Goal: Task Accomplishment & Management: Manage account settings

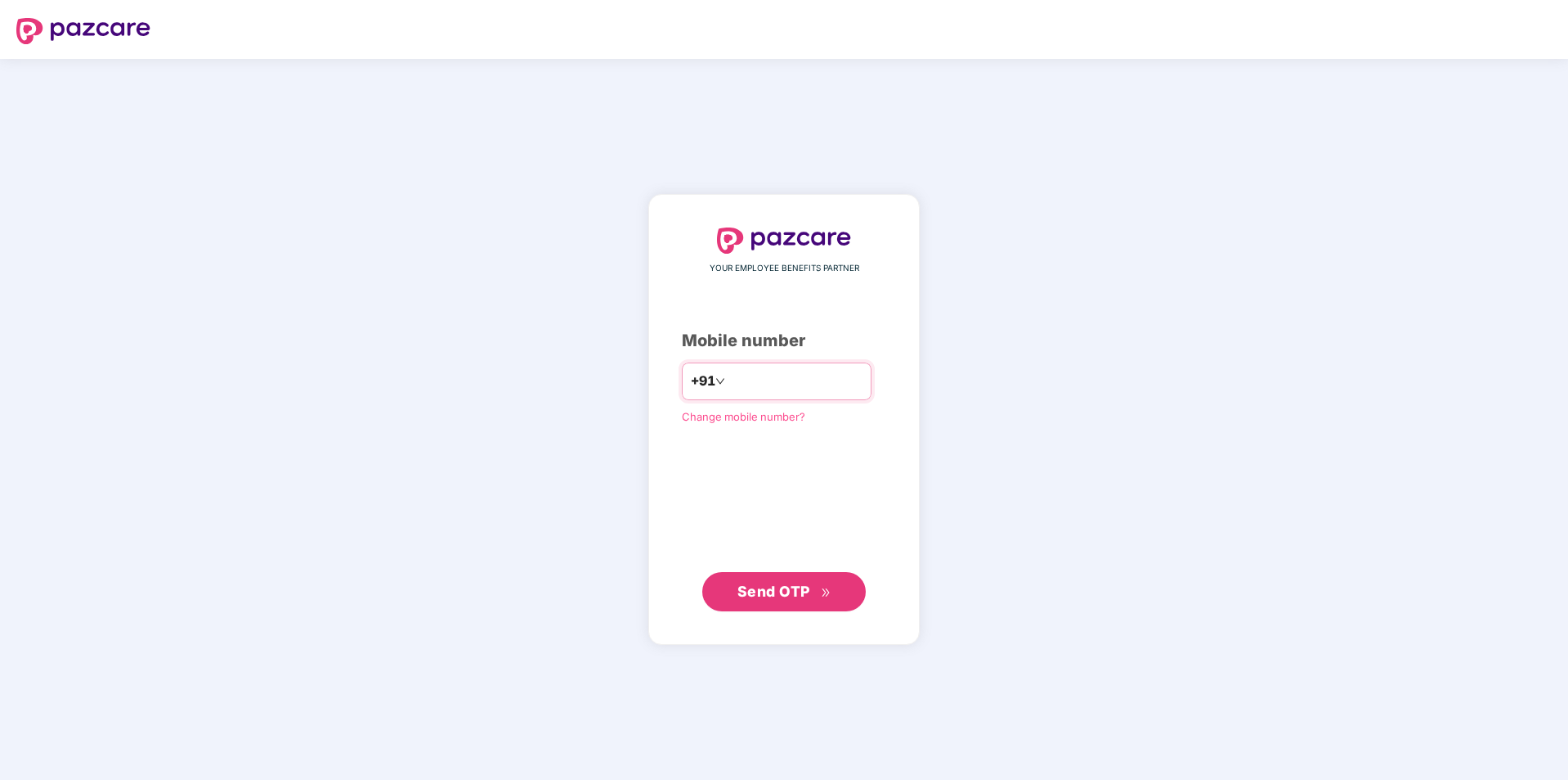
type input "**********"
click at [757, 610] on button "Send OTP" at bounding box center [784, 590] width 164 height 39
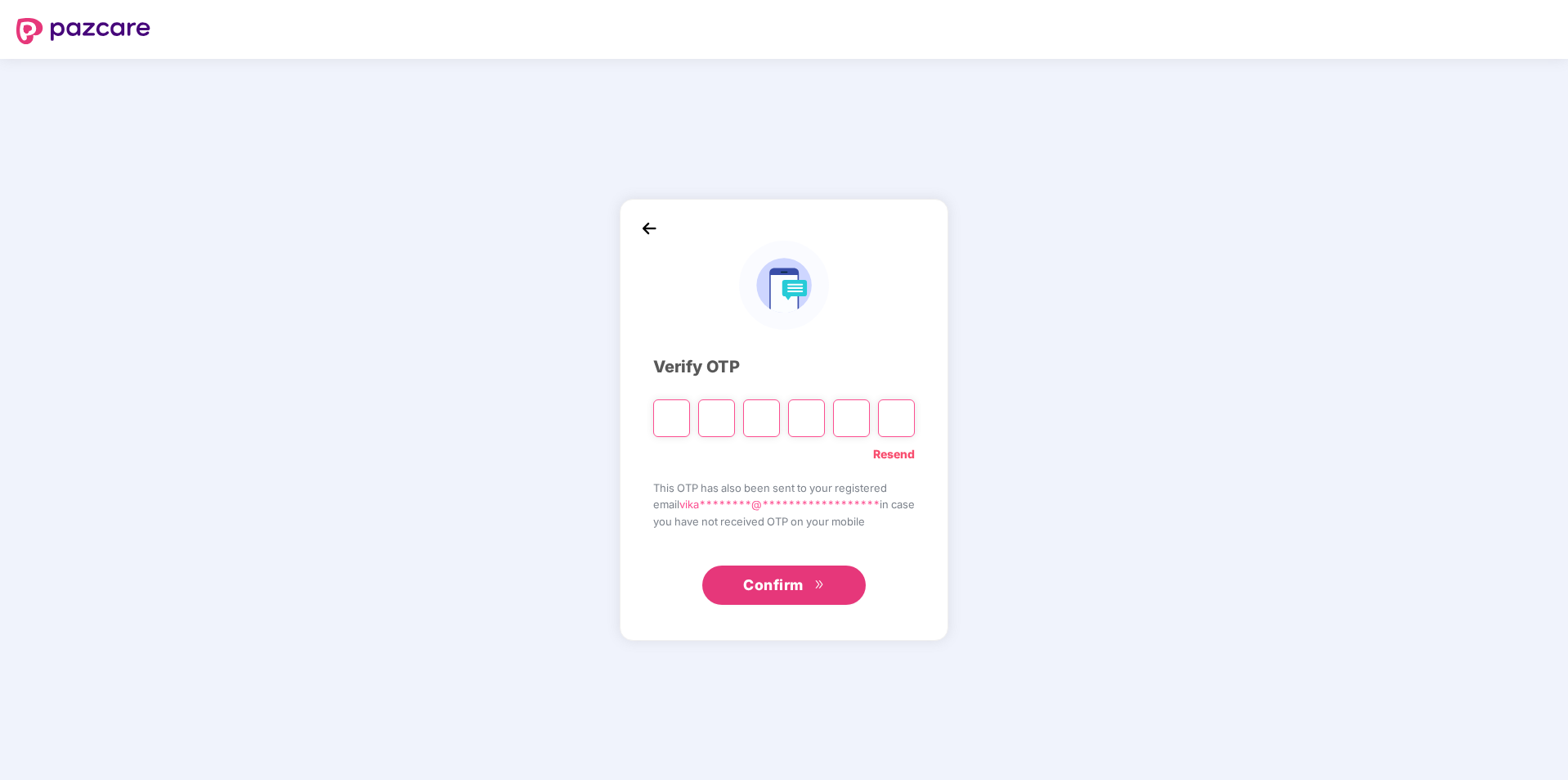
type input "*"
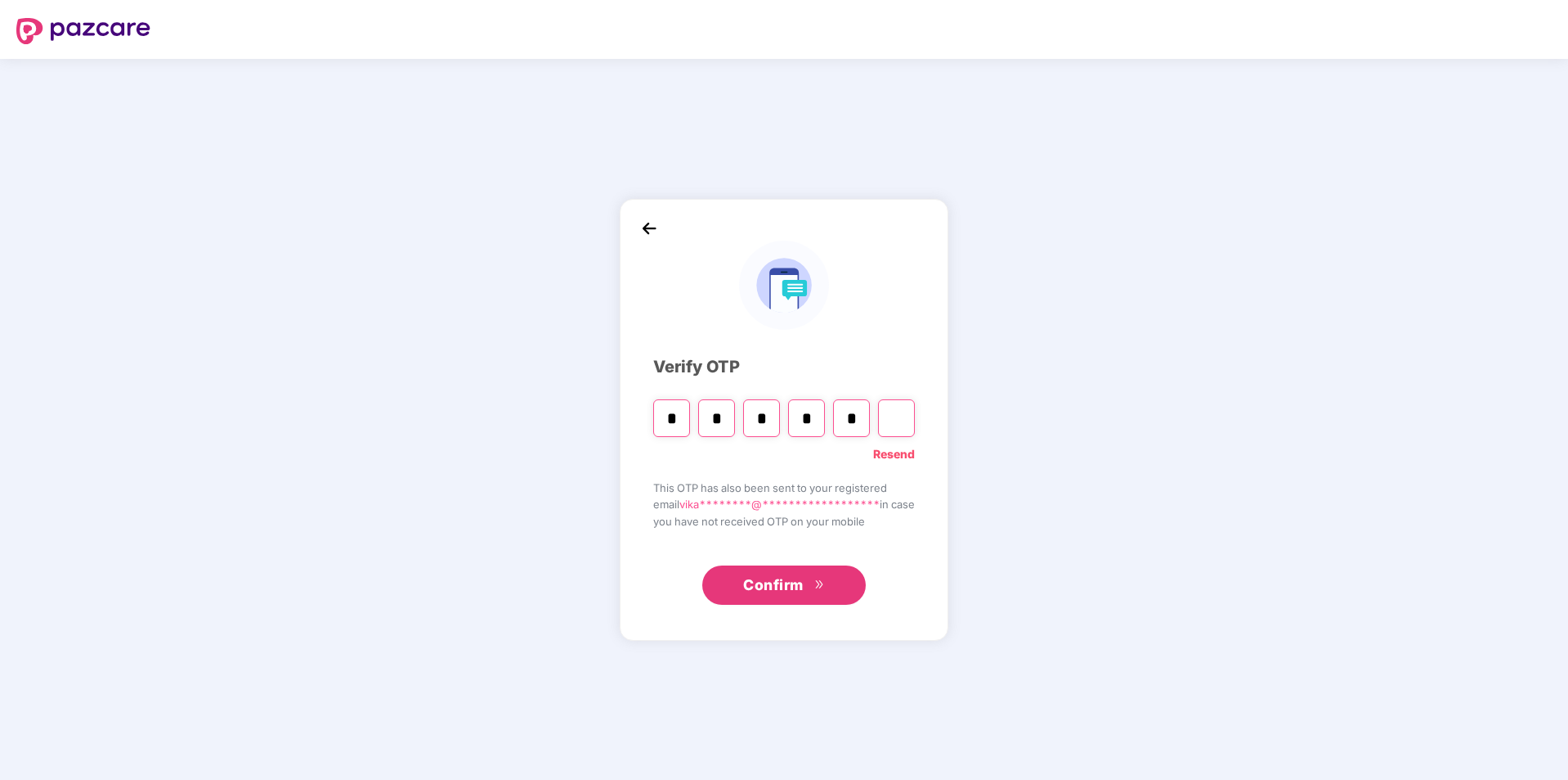
type input "*"
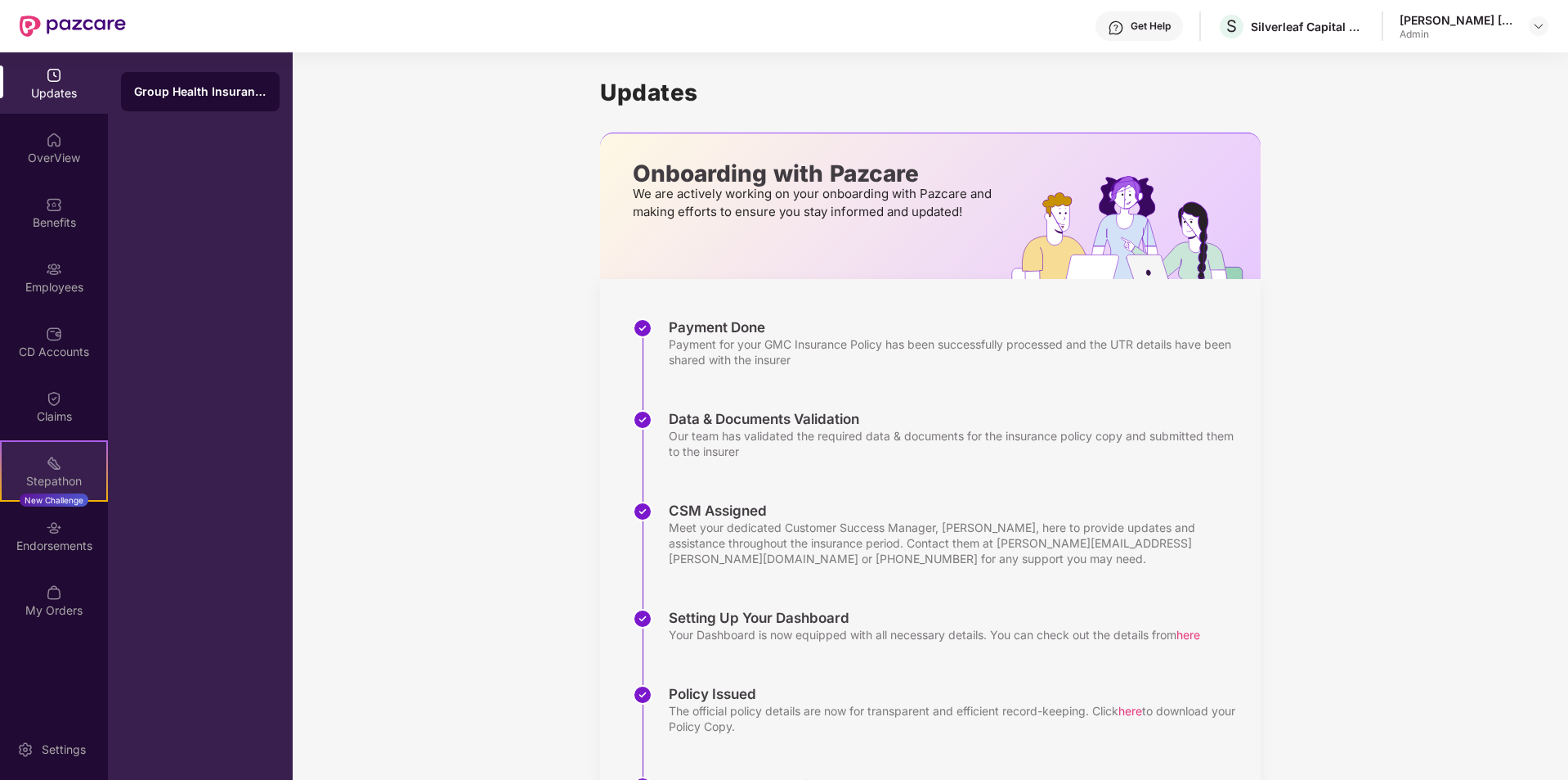
click at [54, 473] on div "Stepathon" at bounding box center [54, 481] width 105 height 16
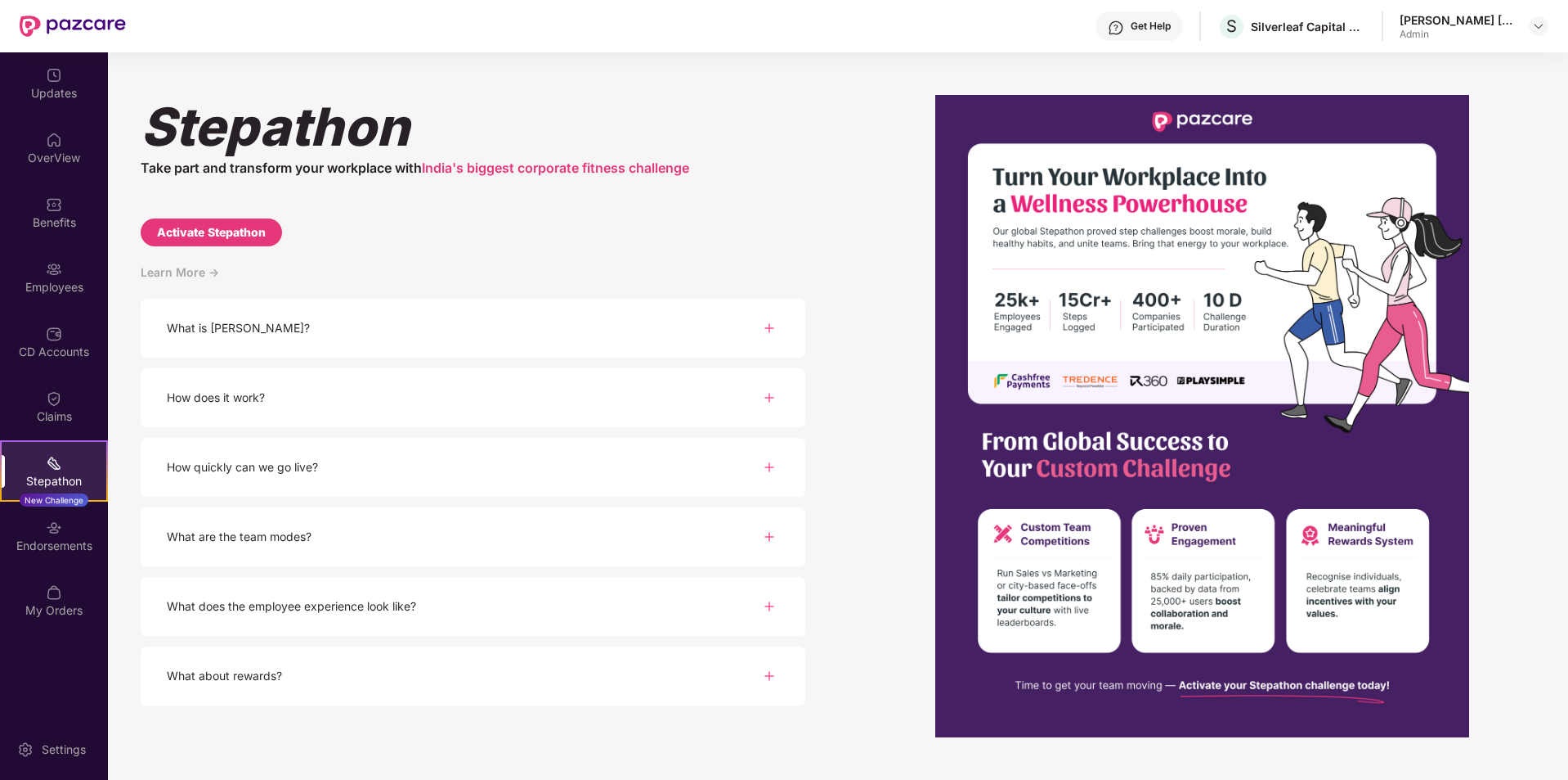
click at [620, 257] on div "[PERSON_NAME] Take part and transform your workplace with India's biggest corpo…" at bounding box center [473, 438] width 664 height 685
click at [40, 85] on div "Updates" at bounding box center [53, 92] width 108 height 16
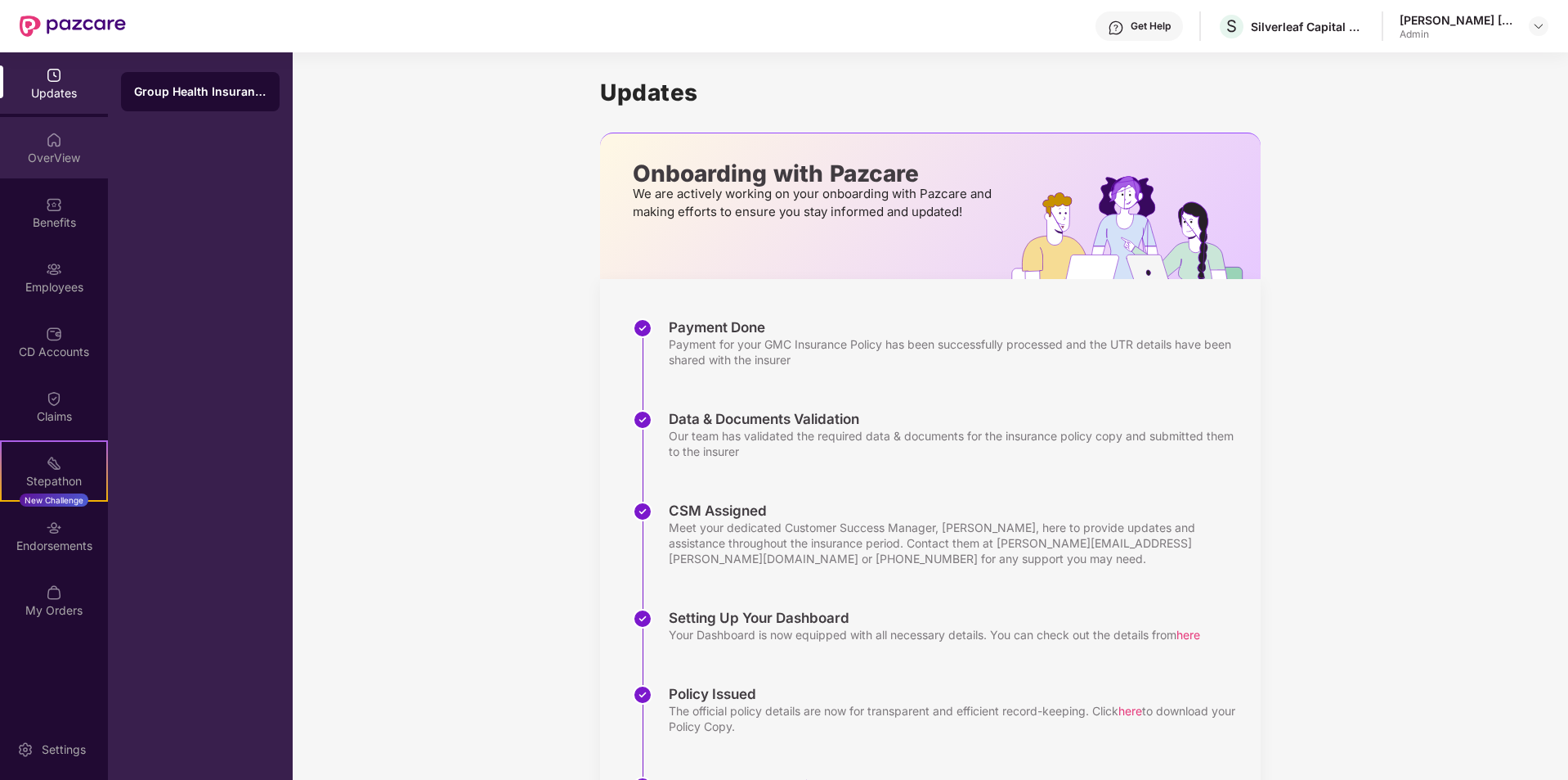
click at [64, 153] on div "OverView" at bounding box center [53, 157] width 108 height 16
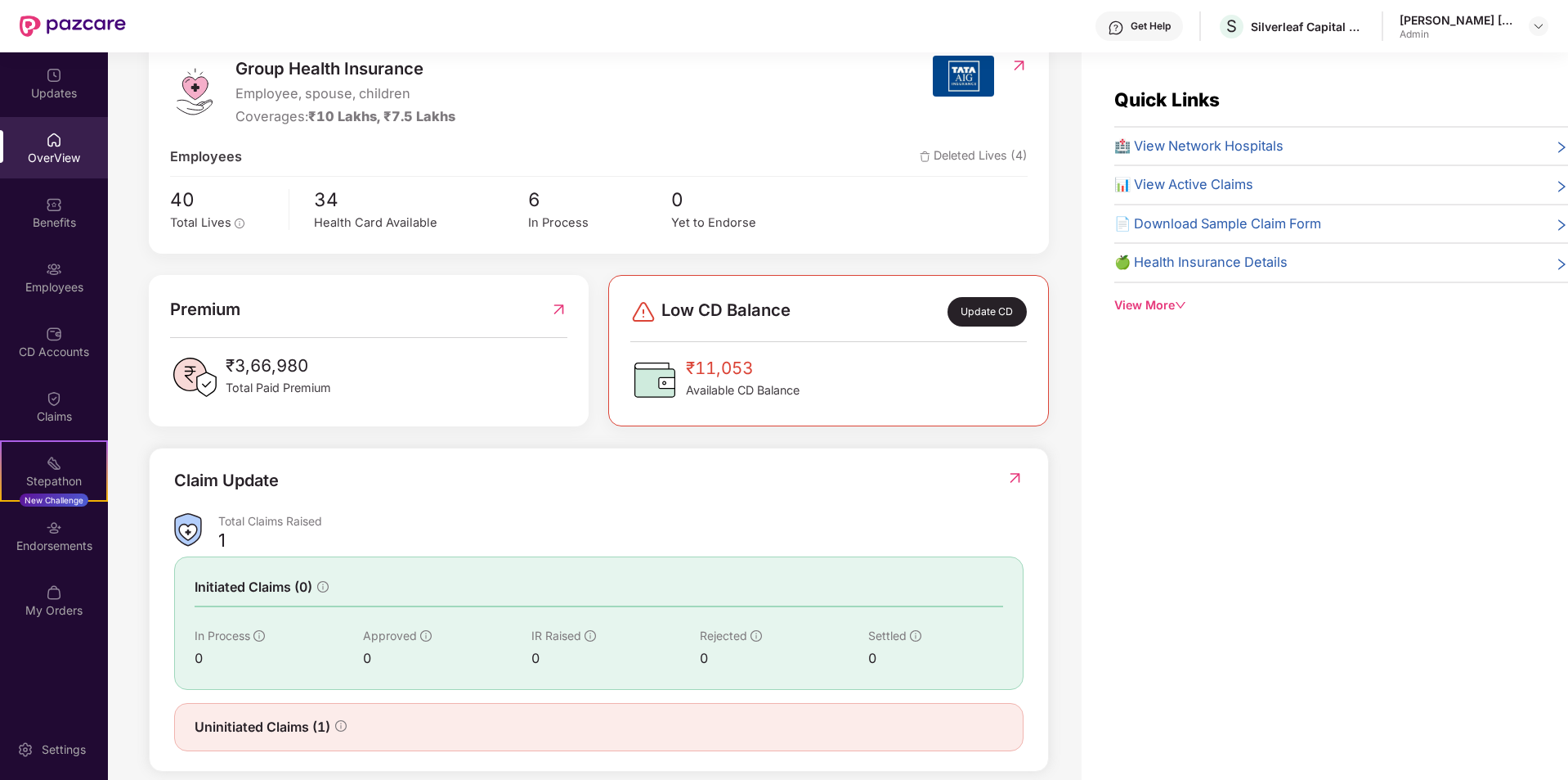
scroll to position [245, 0]
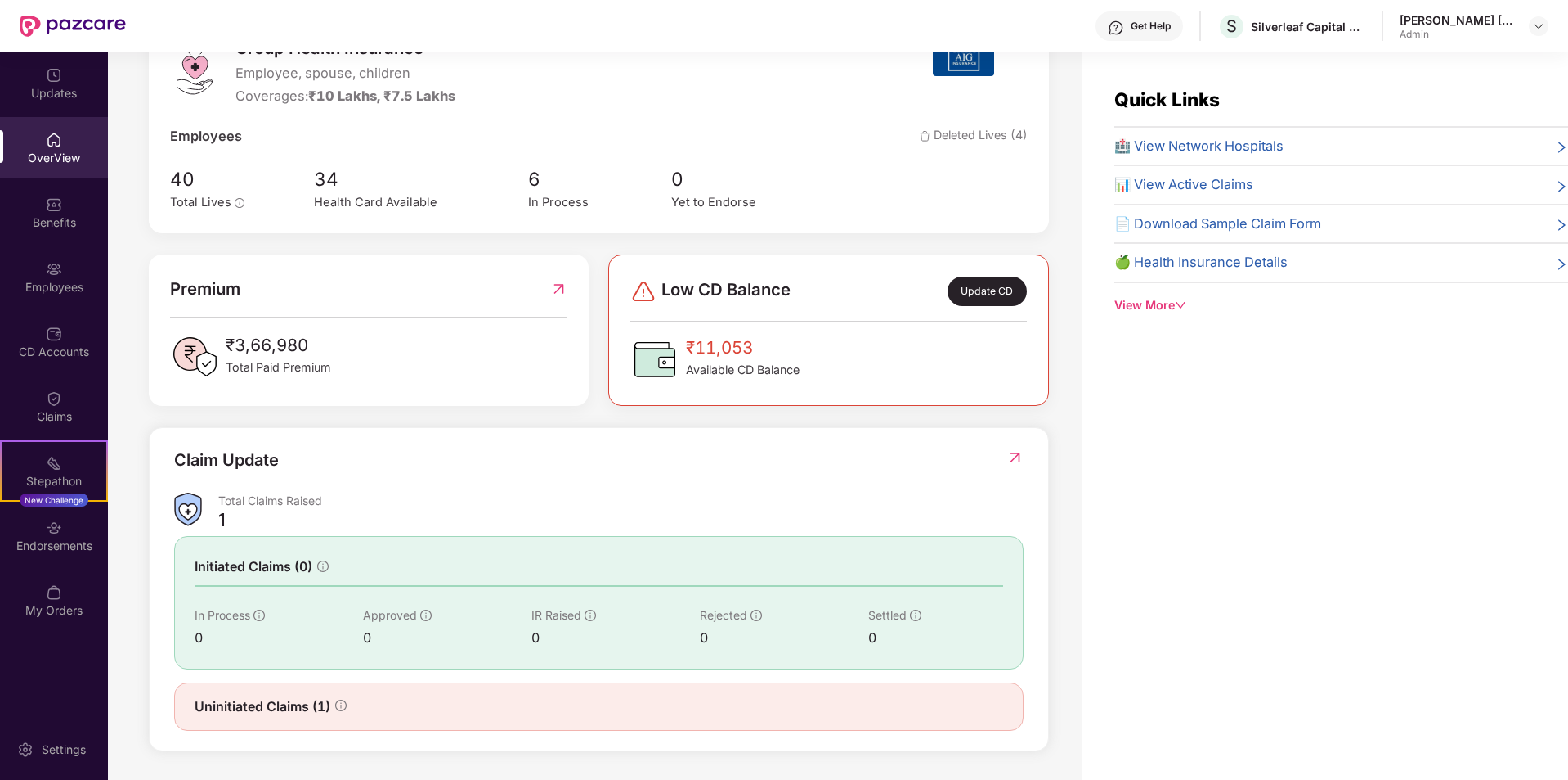
click at [983, 293] on div "Update CD" at bounding box center [987, 291] width 79 height 30
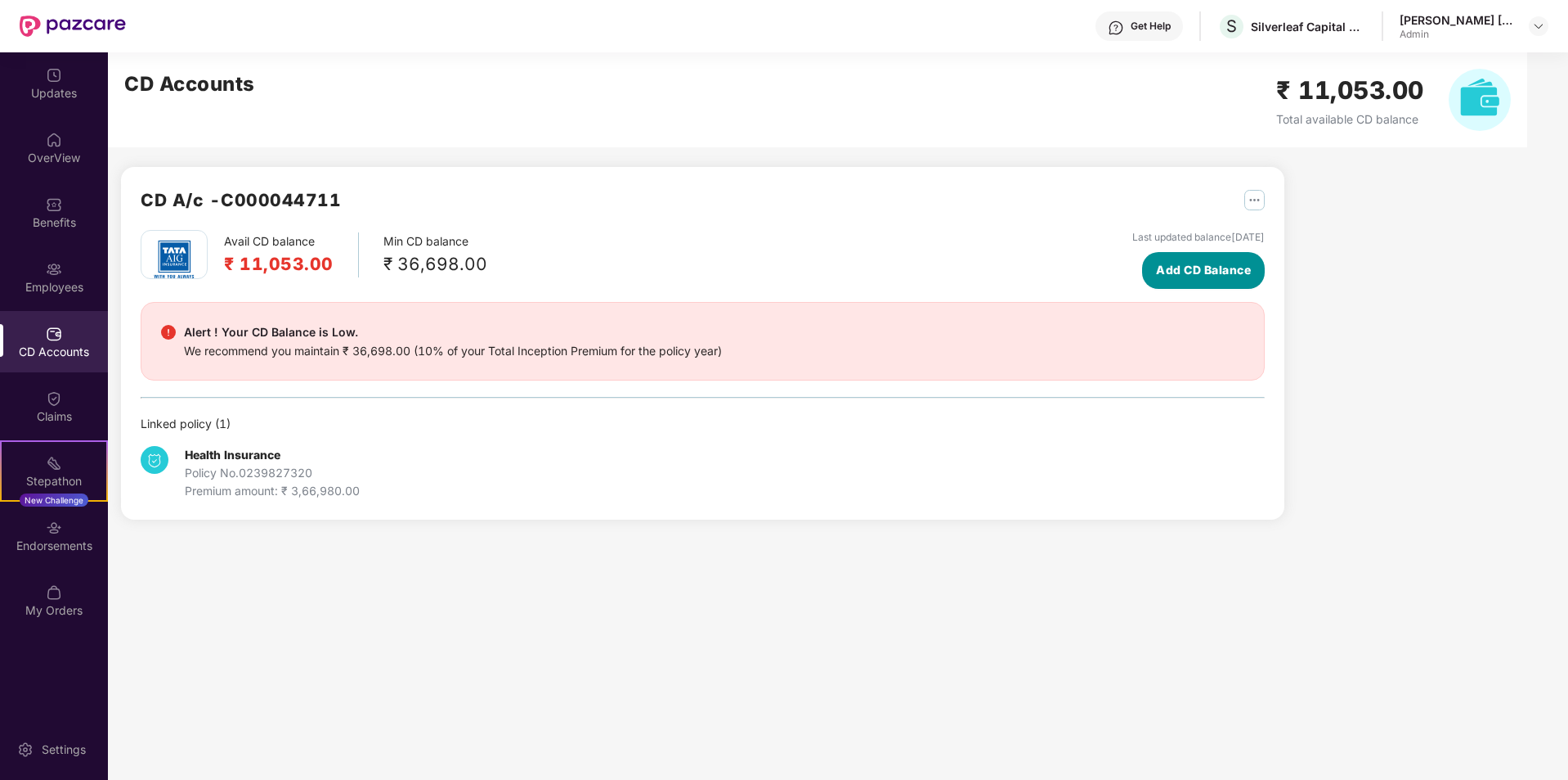
click at [1221, 279] on button "Add CD Balance" at bounding box center [1204, 270] width 123 height 37
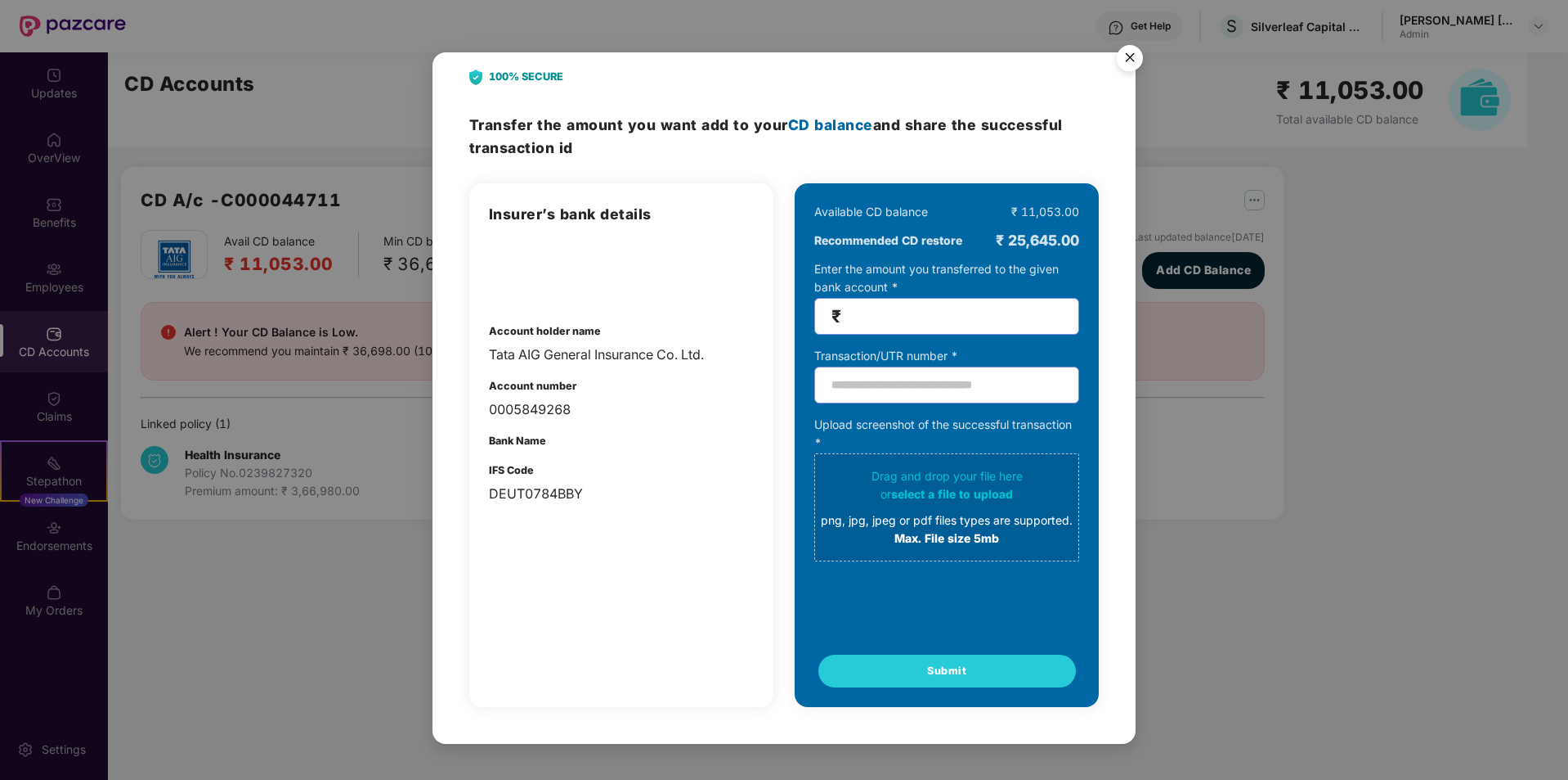
click at [1134, 64] on img "Close" at bounding box center [1130, 60] width 46 height 46
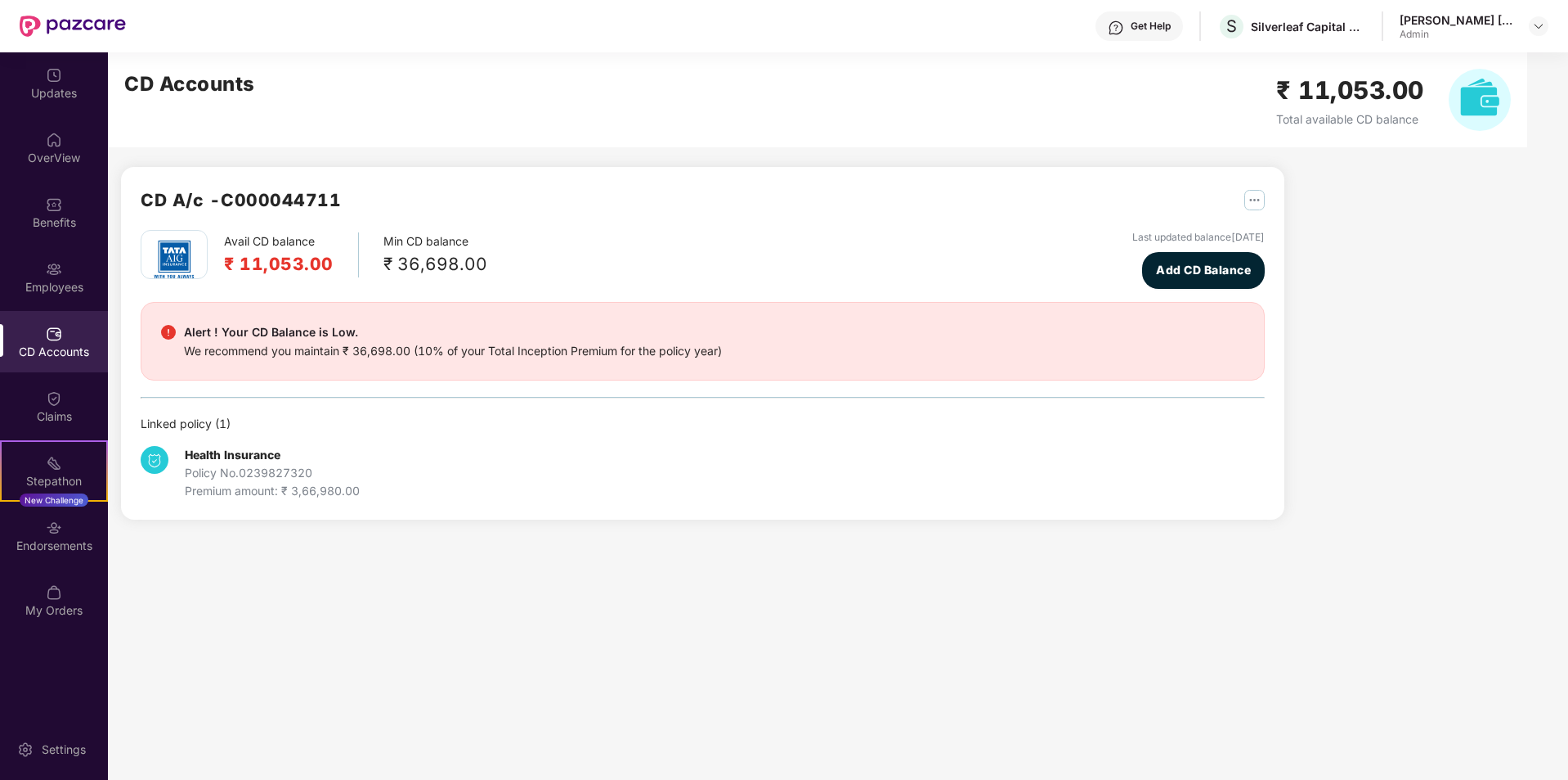
click at [71, 349] on div "CD Accounts" at bounding box center [53, 351] width 108 height 16
click at [51, 261] on img at bounding box center [53, 269] width 16 height 16
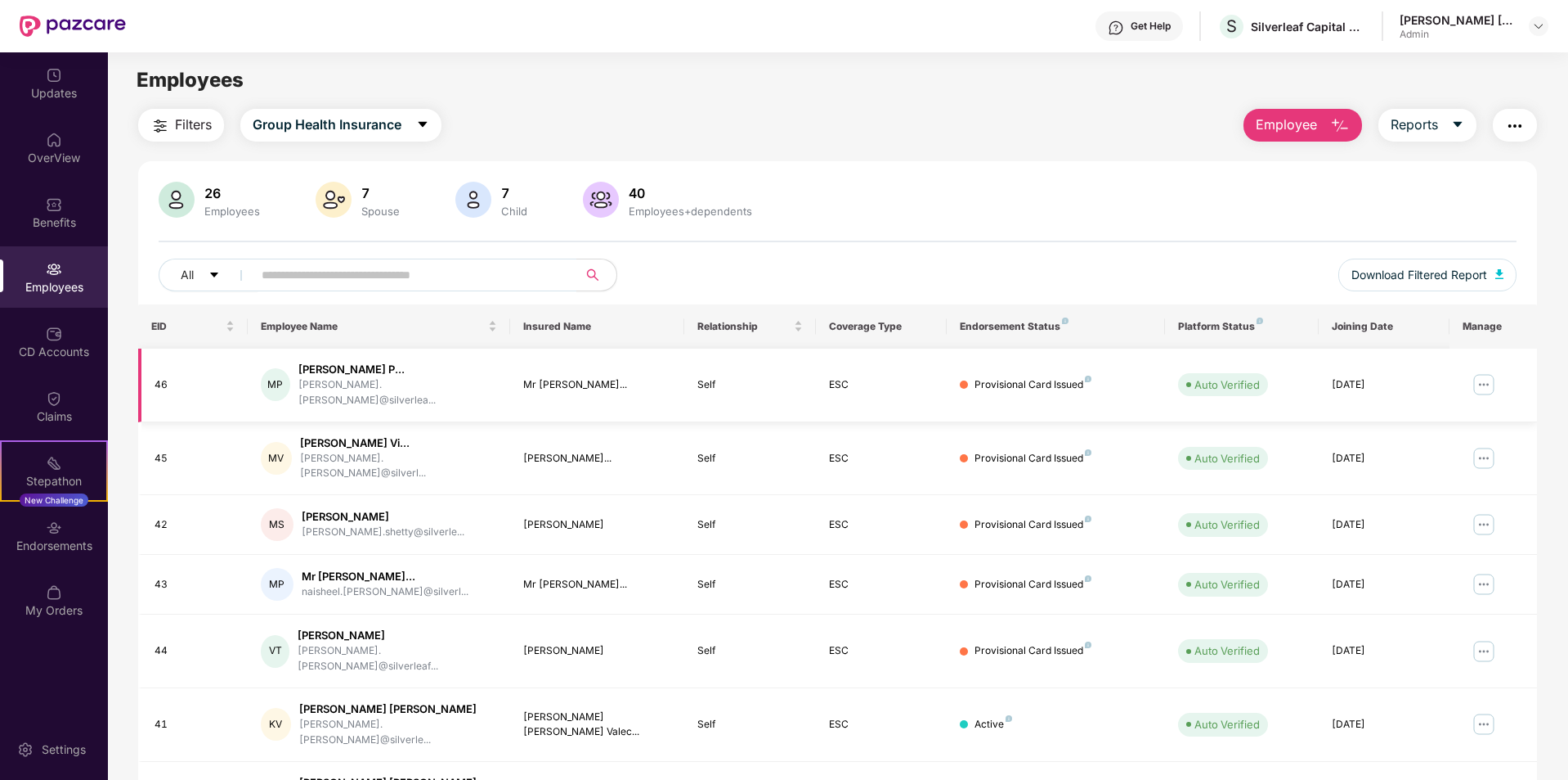
scroll to position [0, 0]
click at [52, 90] on div "Updates" at bounding box center [53, 92] width 108 height 16
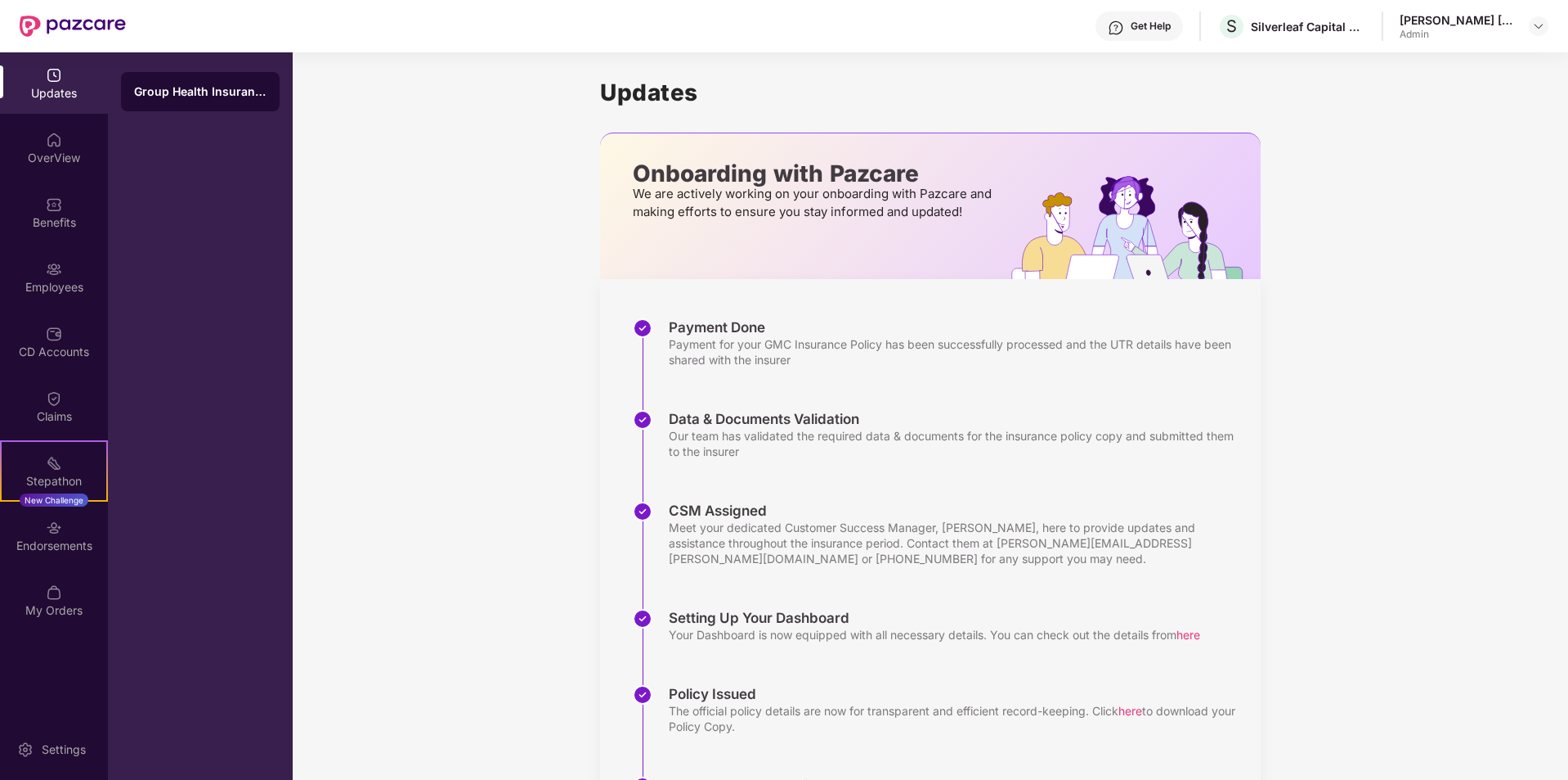
click at [49, 148] on div "OverView" at bounding box center [53, 148] width 108 height 61
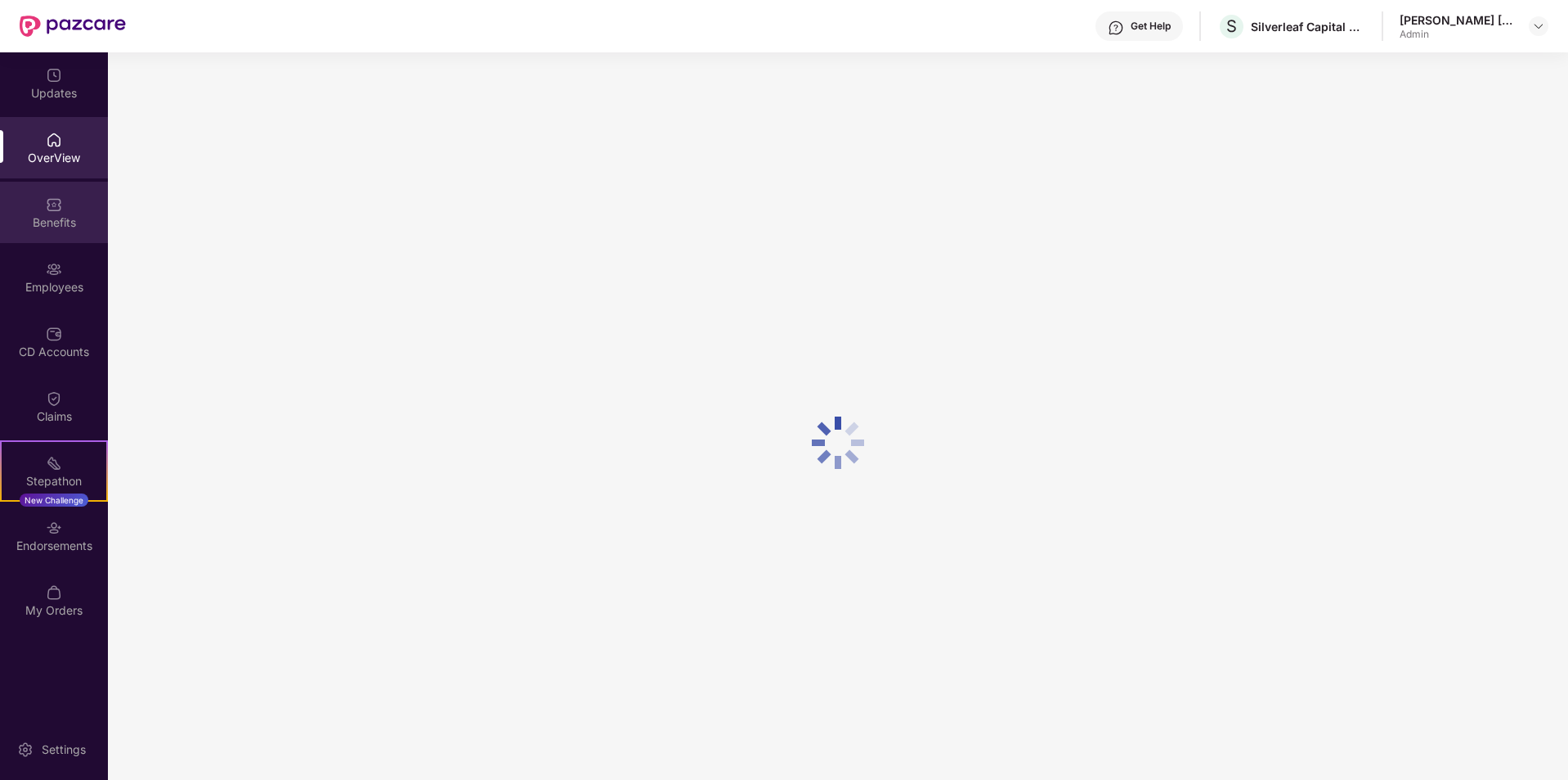
click at [60, 227] on div "Benefits" at bounding box center [53, 222] width 108 height 16
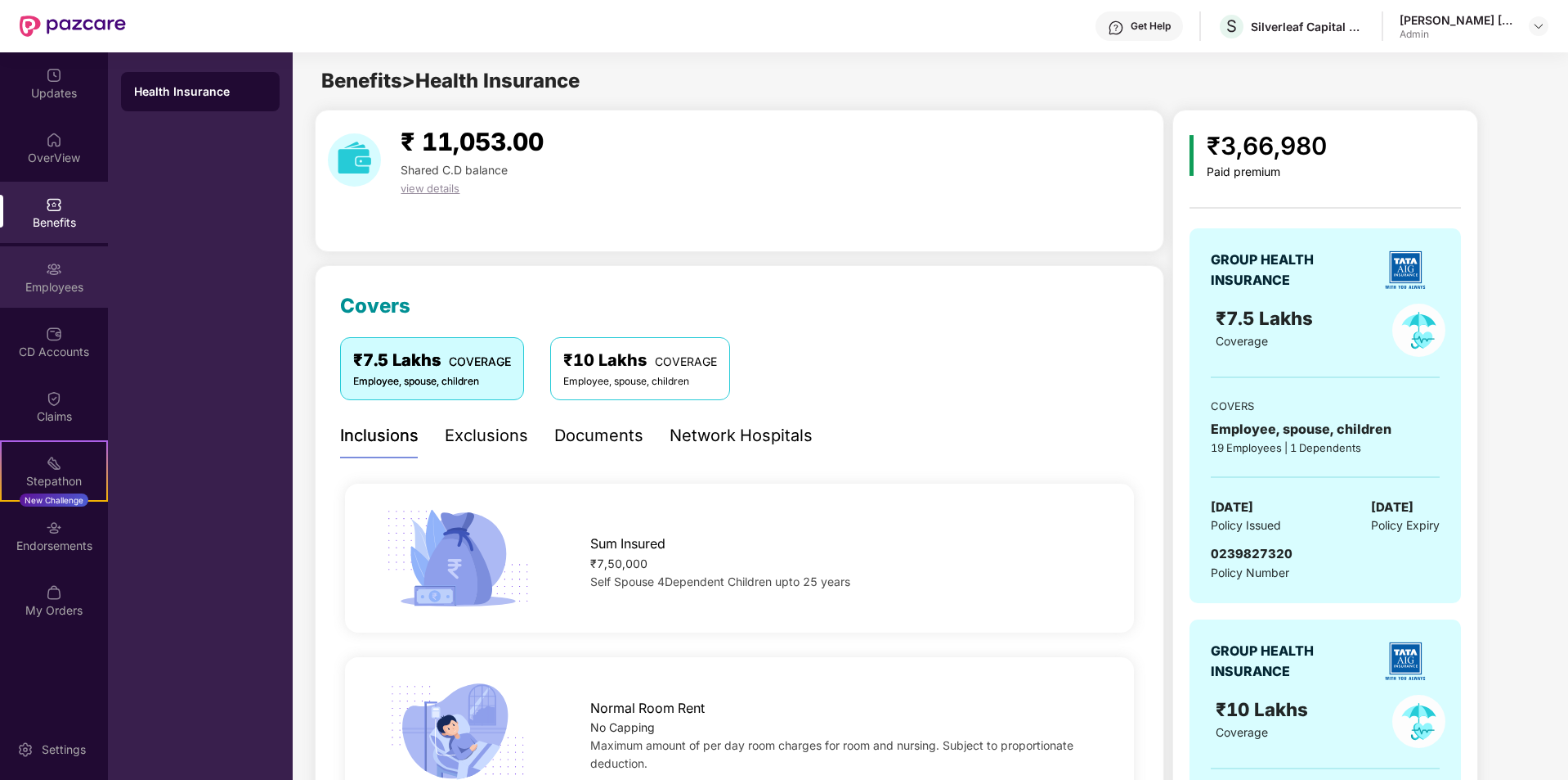
click at [60, 275] on img at bounding box center [53, 269] width 16 height 16
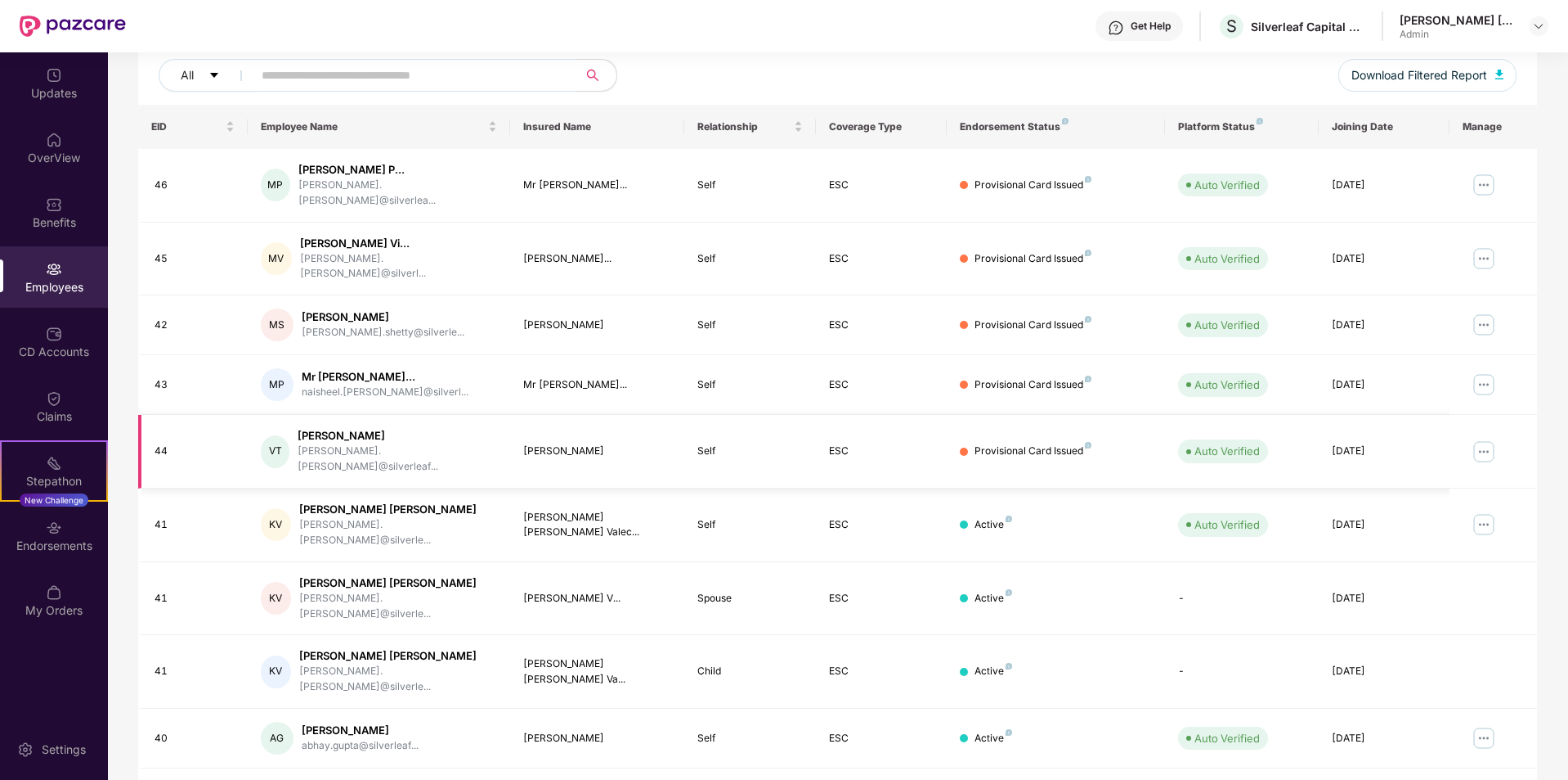
scroll to position [226, 0]
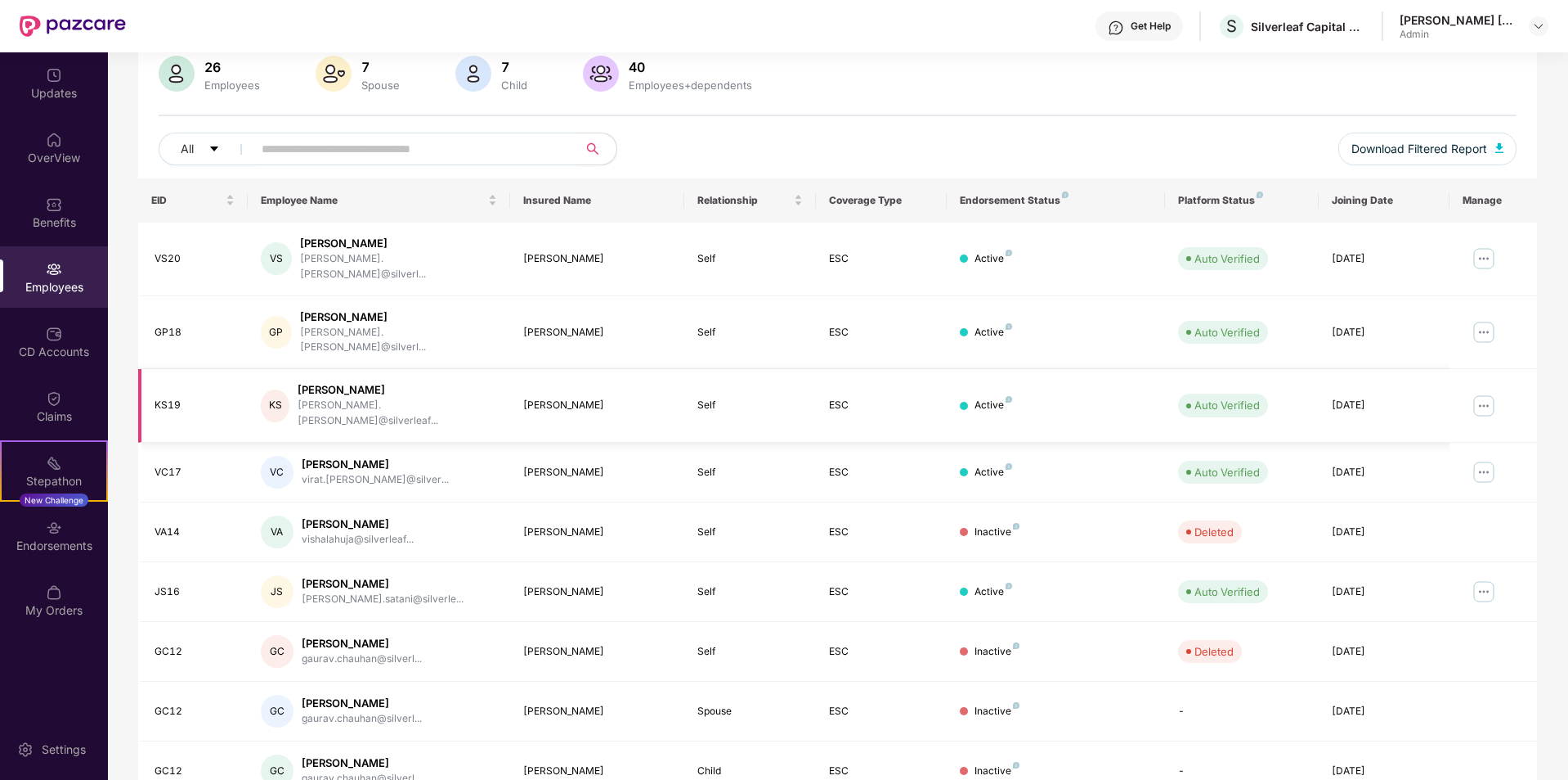
scroll to position [0, 0]
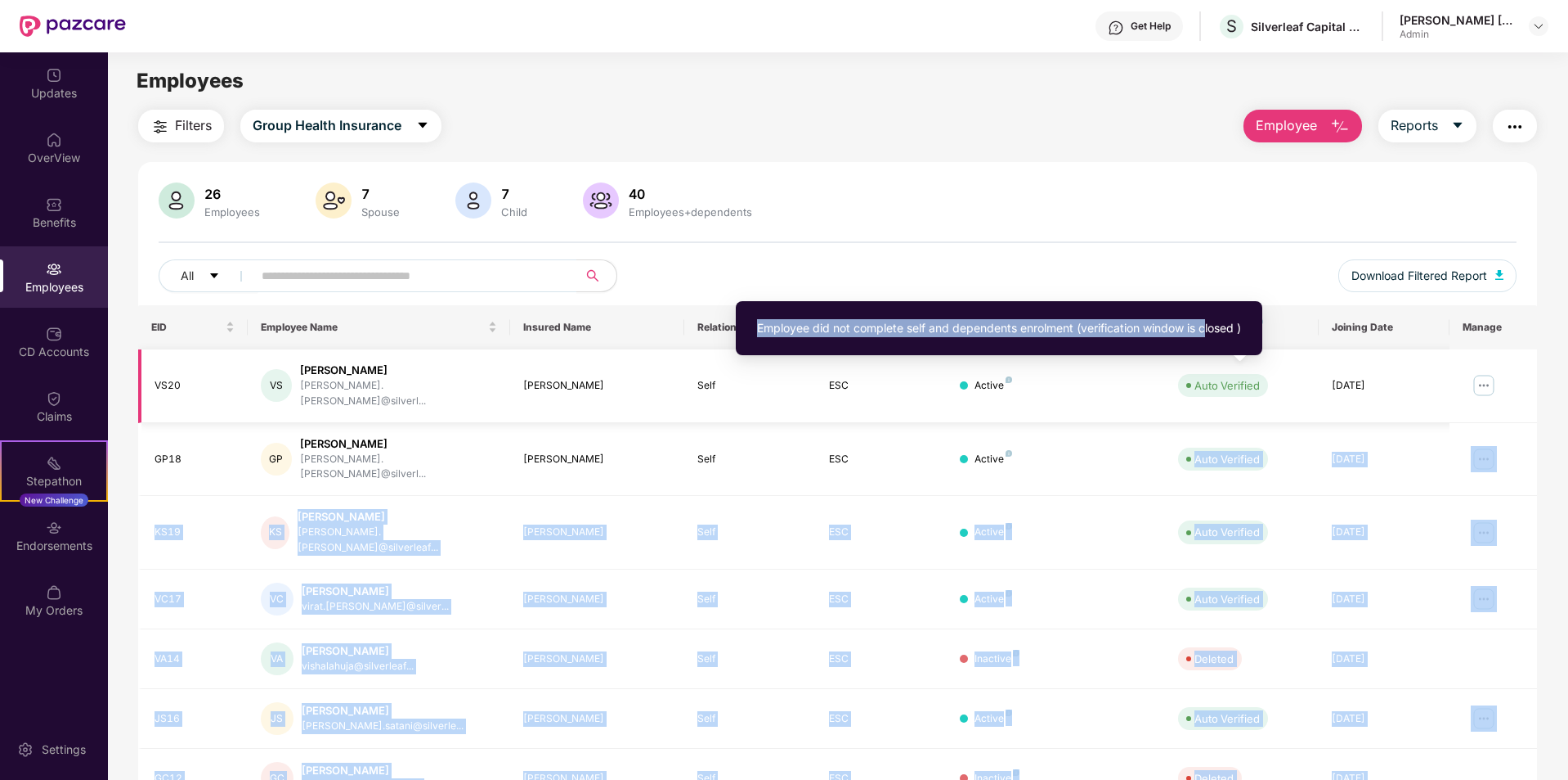
drag, startPoint x: 1211, startPoint y: 333, endPoint x: 1379, endPoint y: 365, distance: 171.0
click at [1268, 416] on body "Get Help S Silverleaf Capital Services Pvt Ltd [PERSON_NAME] [PERSON_NAME] Admi…" at bounding box center [784, 390] width 1568 height 780
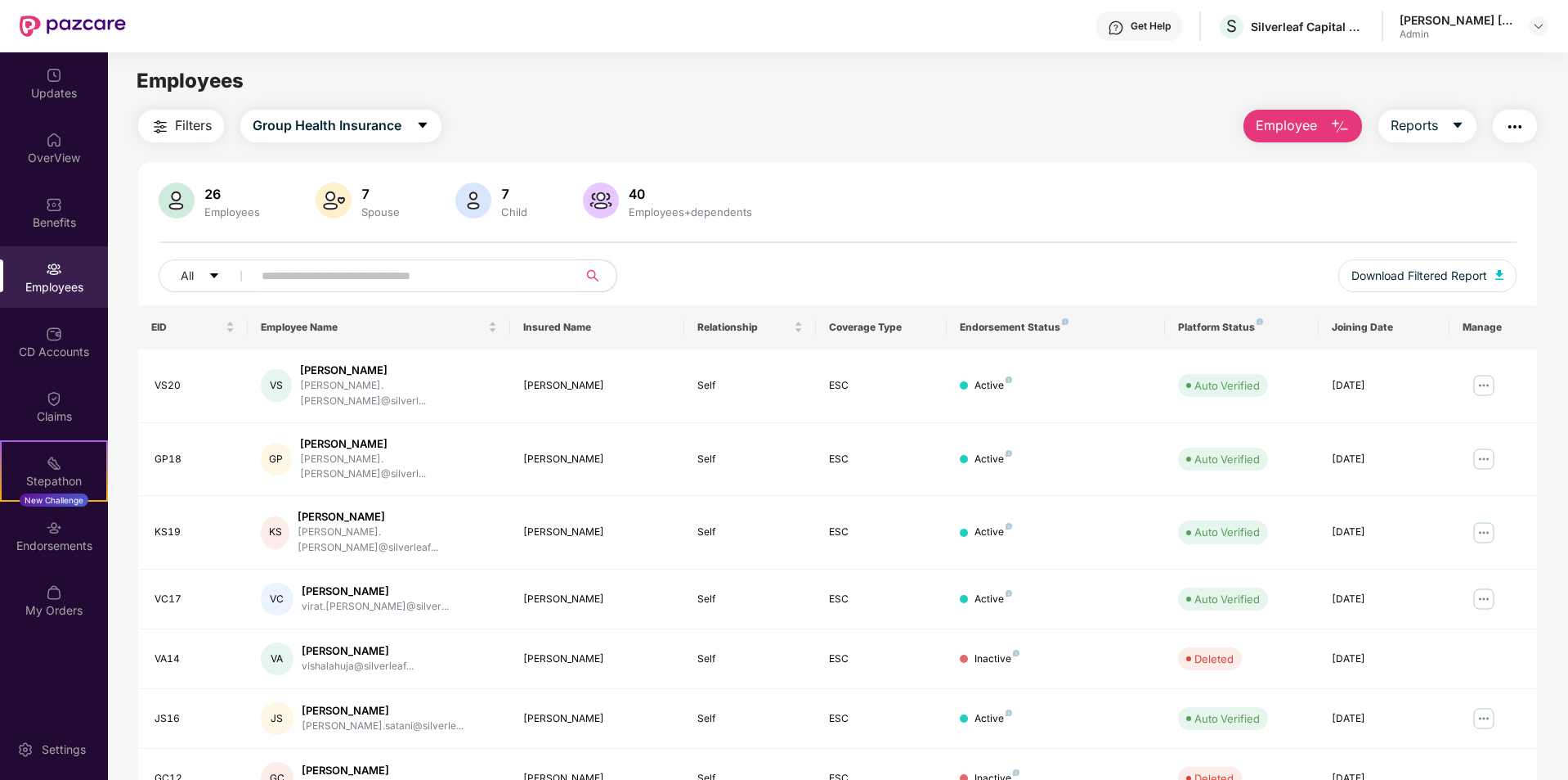
click at [1226, 327] on div "Platform Status" at bounding box center [1241, 327] width 127 height 13
click at [1208, 327] on div "Platform Status" at bounding box center [1241, 327] width 127 height 13
click at [1205, 329] on div "Platform Status" at bounding box center [1241, 327] width 127 height 13
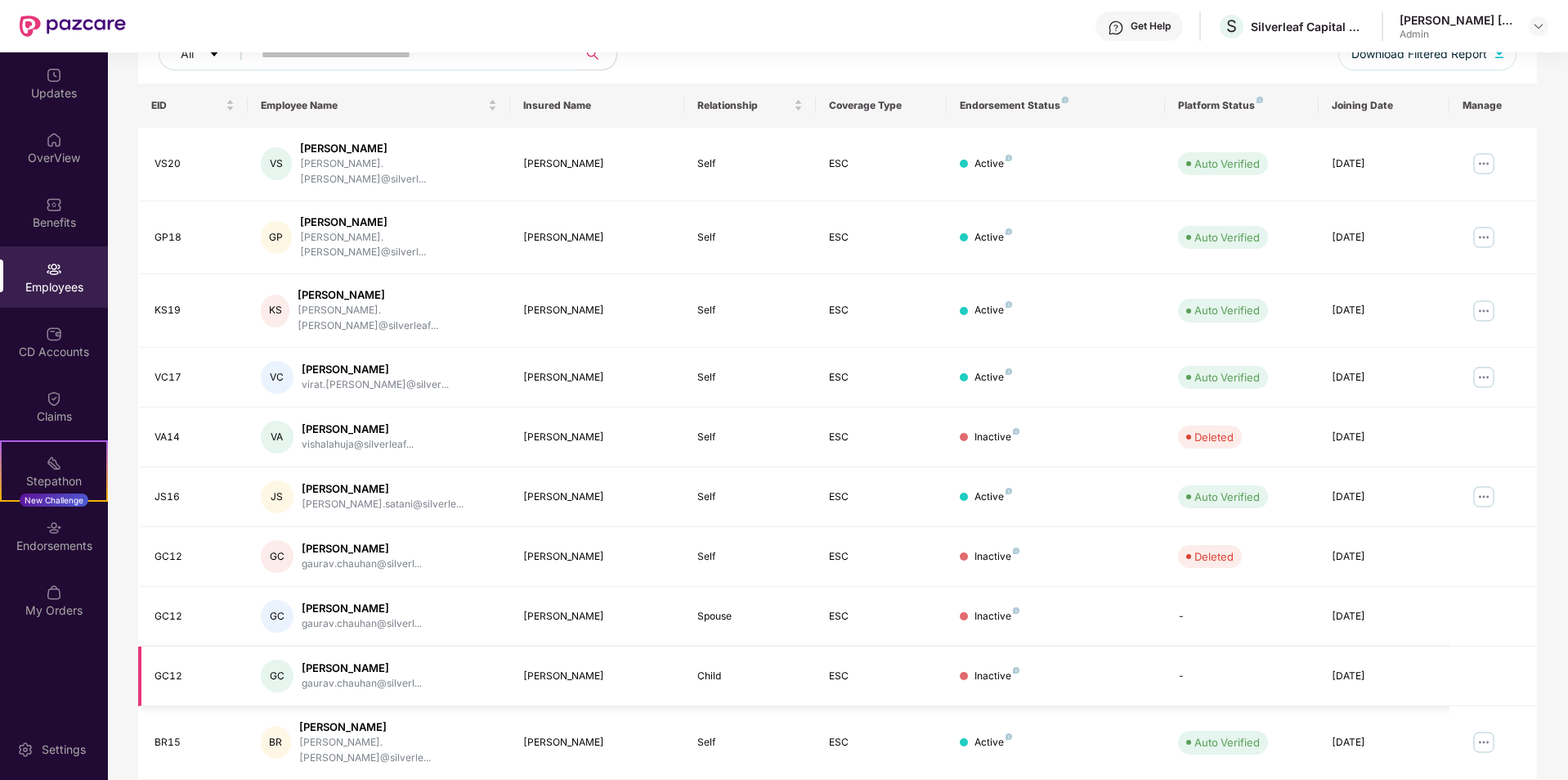
scroll to position [226, 0]
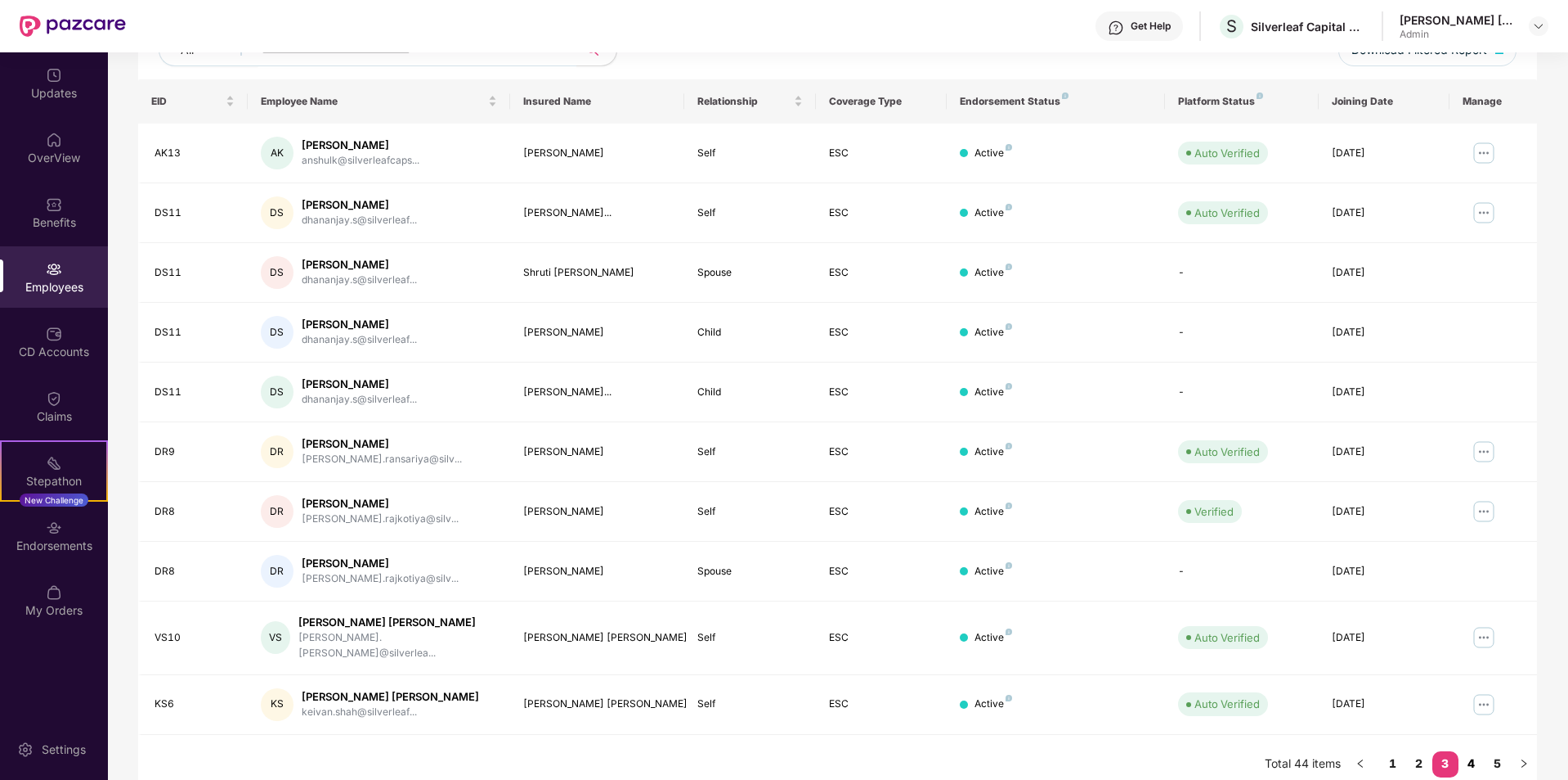
click at [1477, 751] on link "4" at bounding box center [1472, 764] width 26 height 25
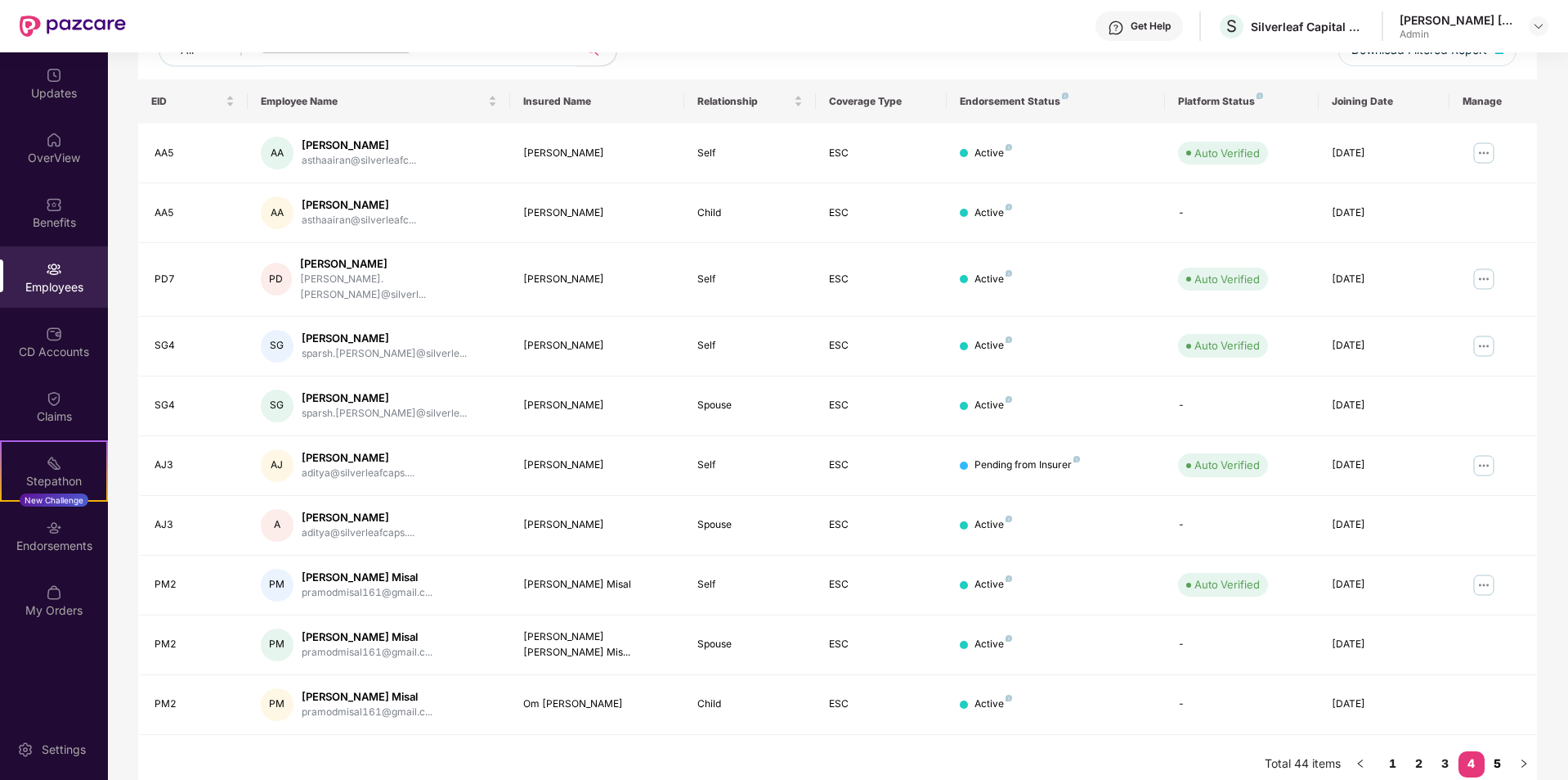
click at [1504, 755] on link "5" at bounding box center [1497, 764] width 26 height 25
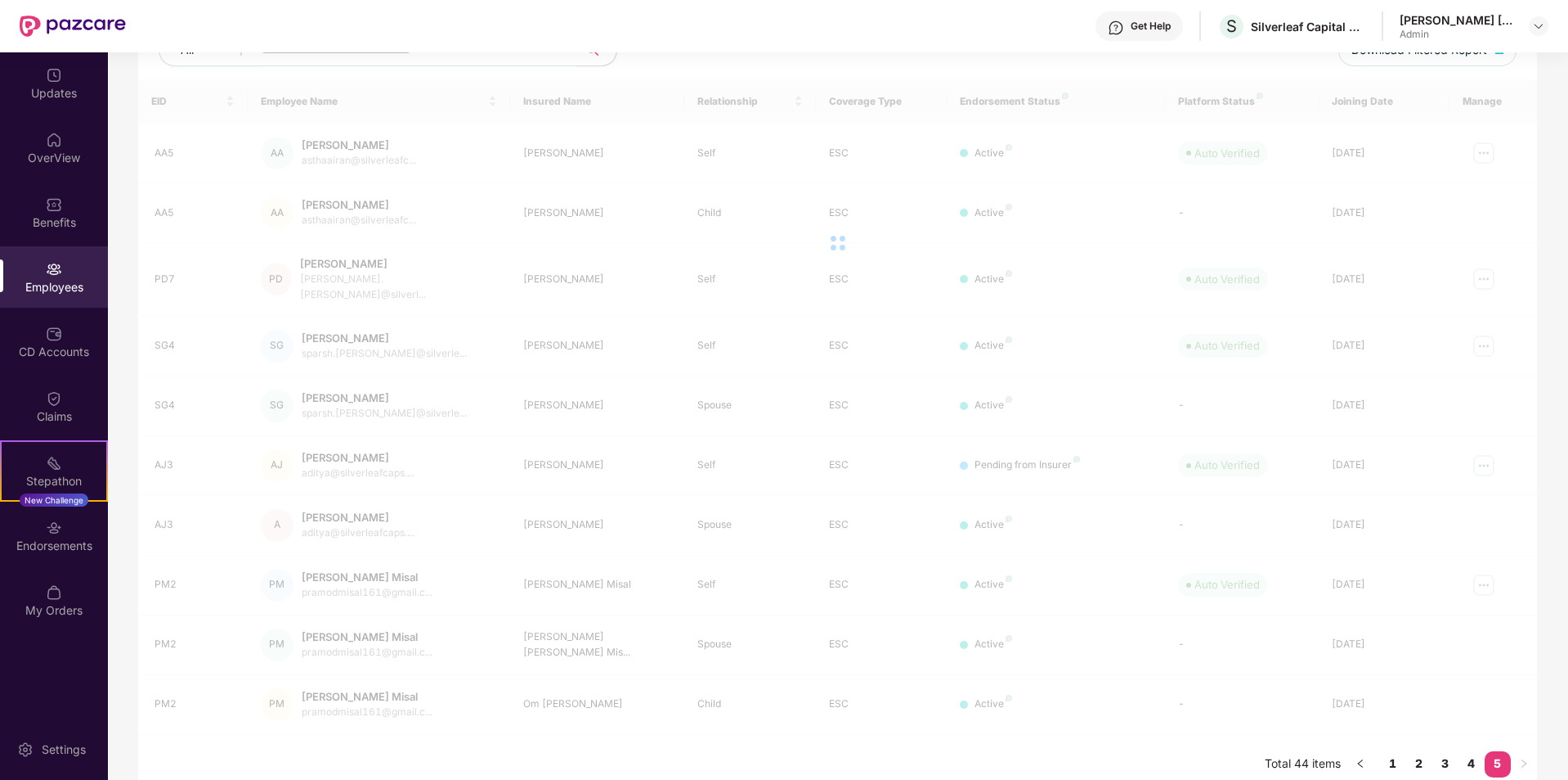
scroll to position [52, 0]
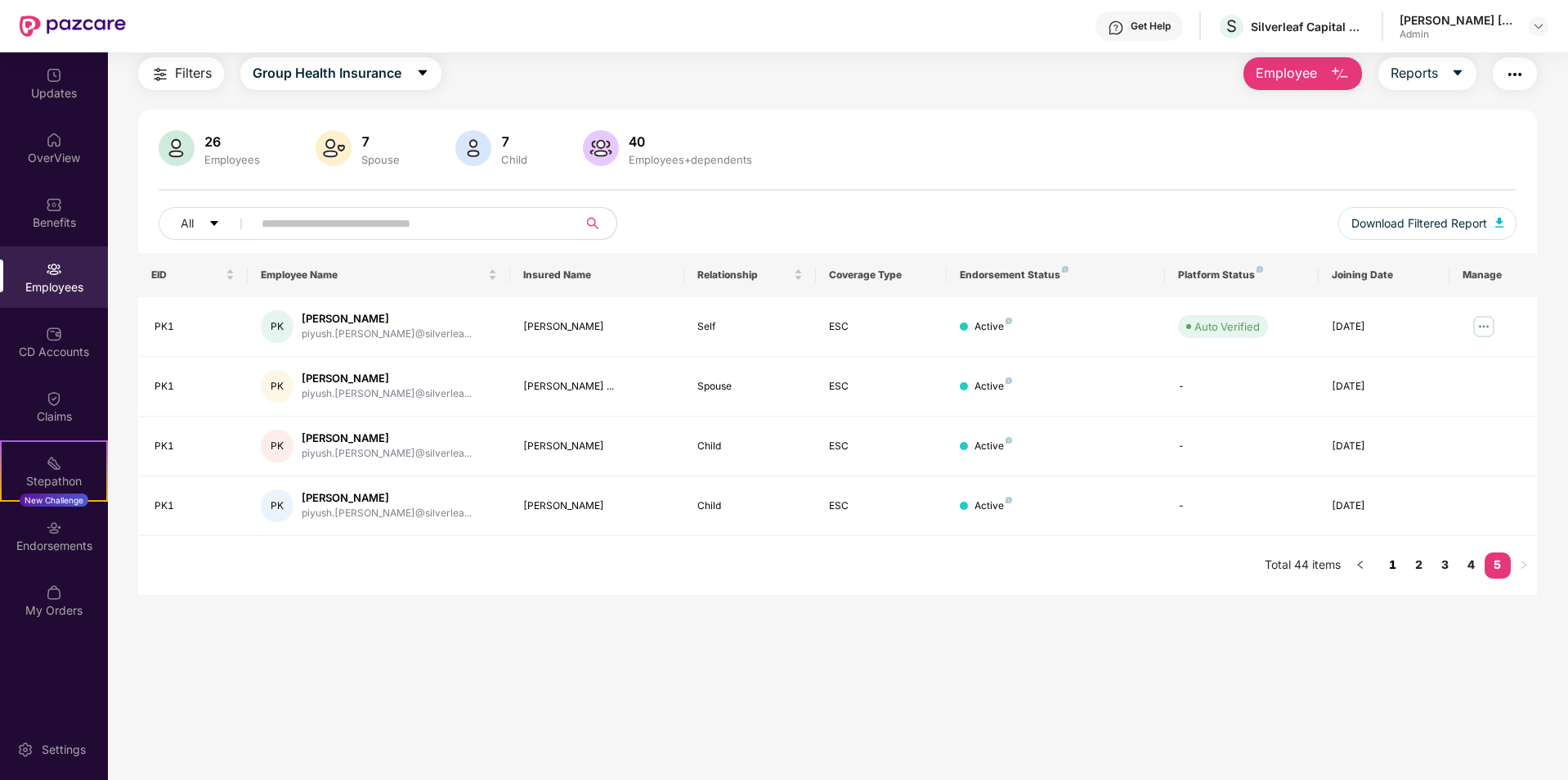
click at [1393, 559] on link "1" at bounding box center [1393, 564] width 26 height 25
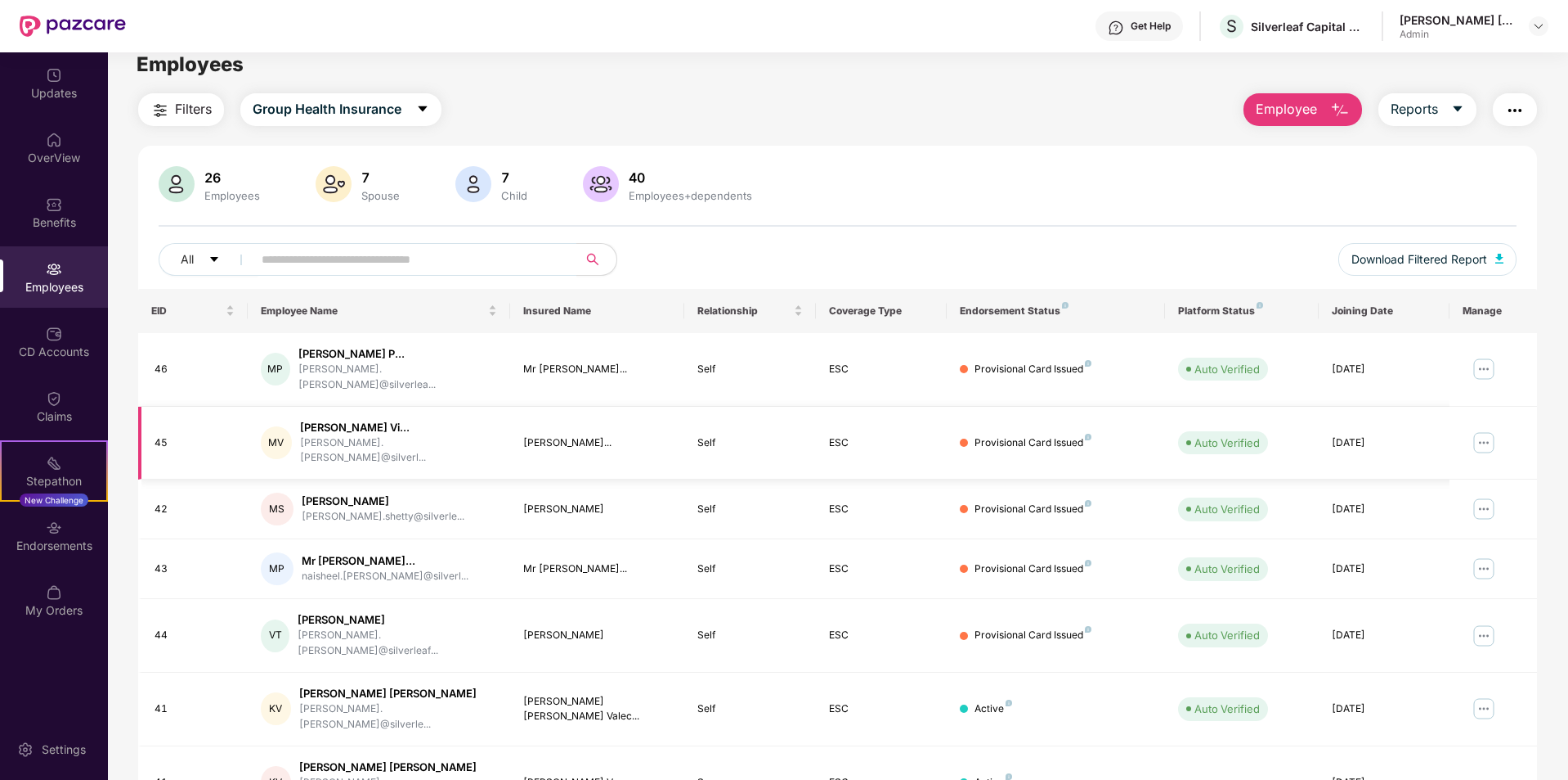
scroll to position [0, 0]
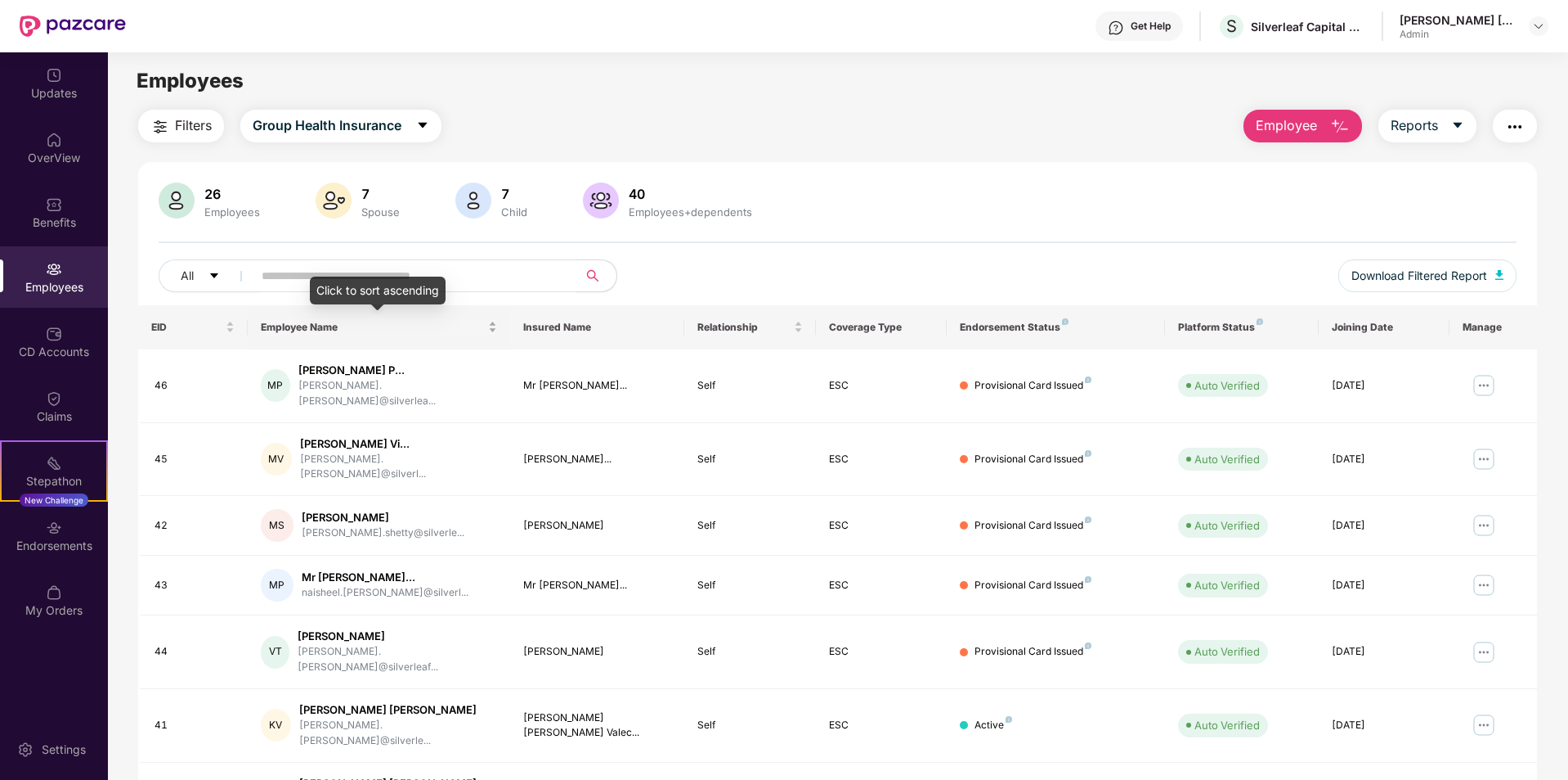
click at [316, 327] on span "Employee Name" at bounding box center [373, 327] width 224 height 13
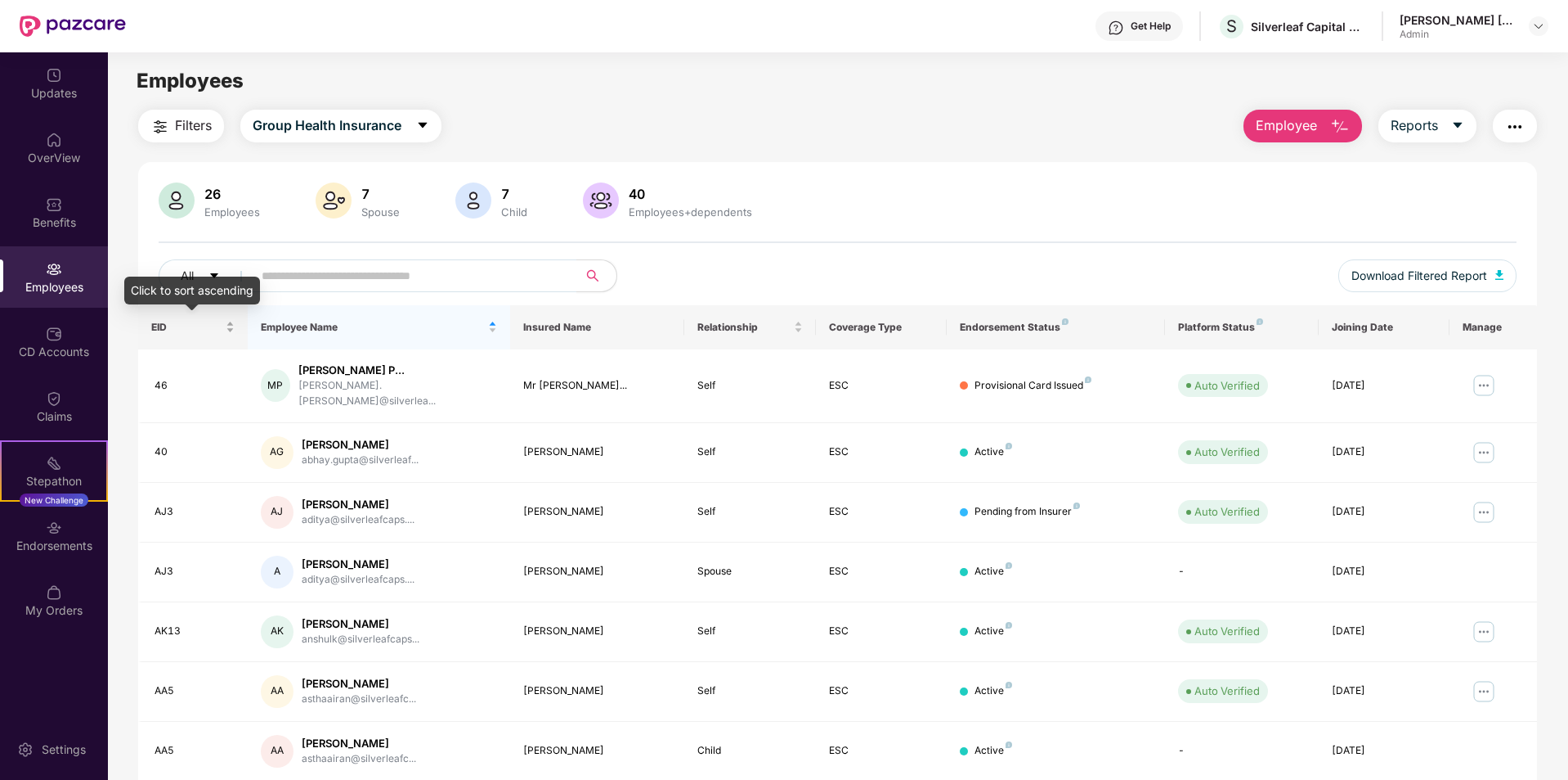
click at [168, 326] on span "EID" at bounding box center [187, 327] width 71 height 13
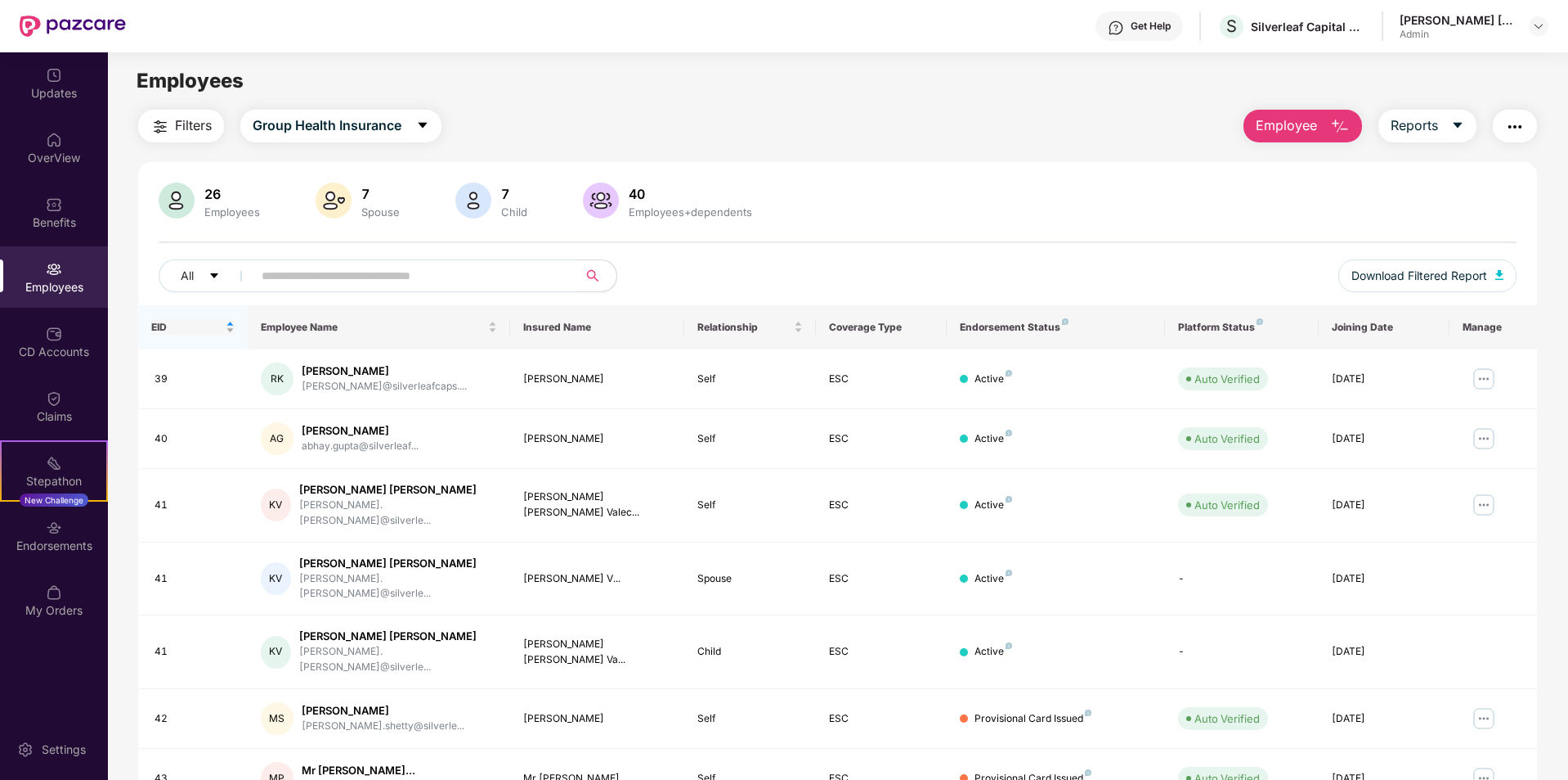
click at [173, 326] on span "EID" at bounding box center [187, 327] width 71 height 13
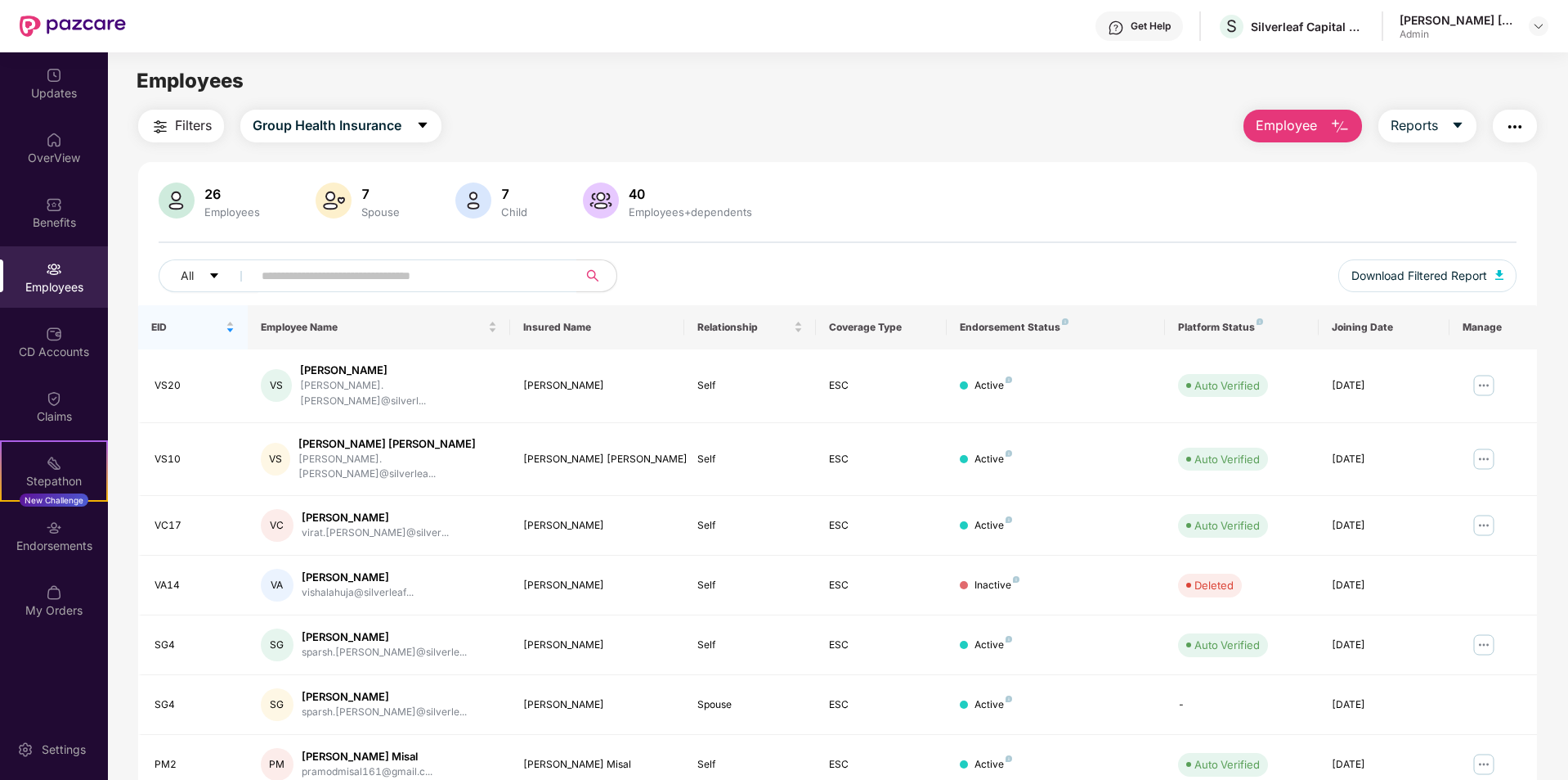
click at [605, 328] on th "Insured Name" at bounding box center [598, 327] width 175 height 44
click at [742, 320] on span "Relationship" at bounding box center [743, 327] width 92 height 13
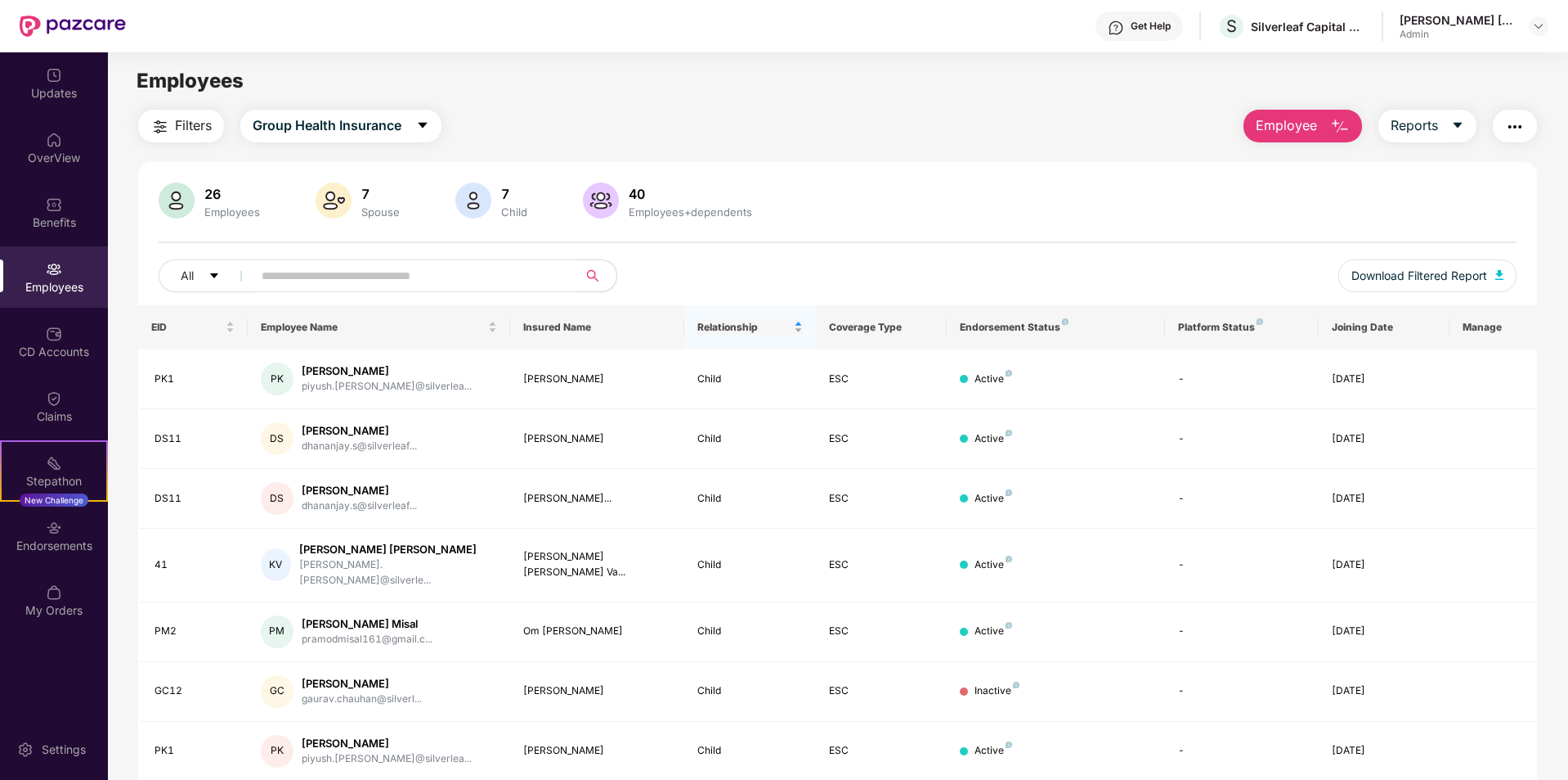
click at [752, 335] on div "Relationship" at bounding box center [750, 327] width 105 height 15
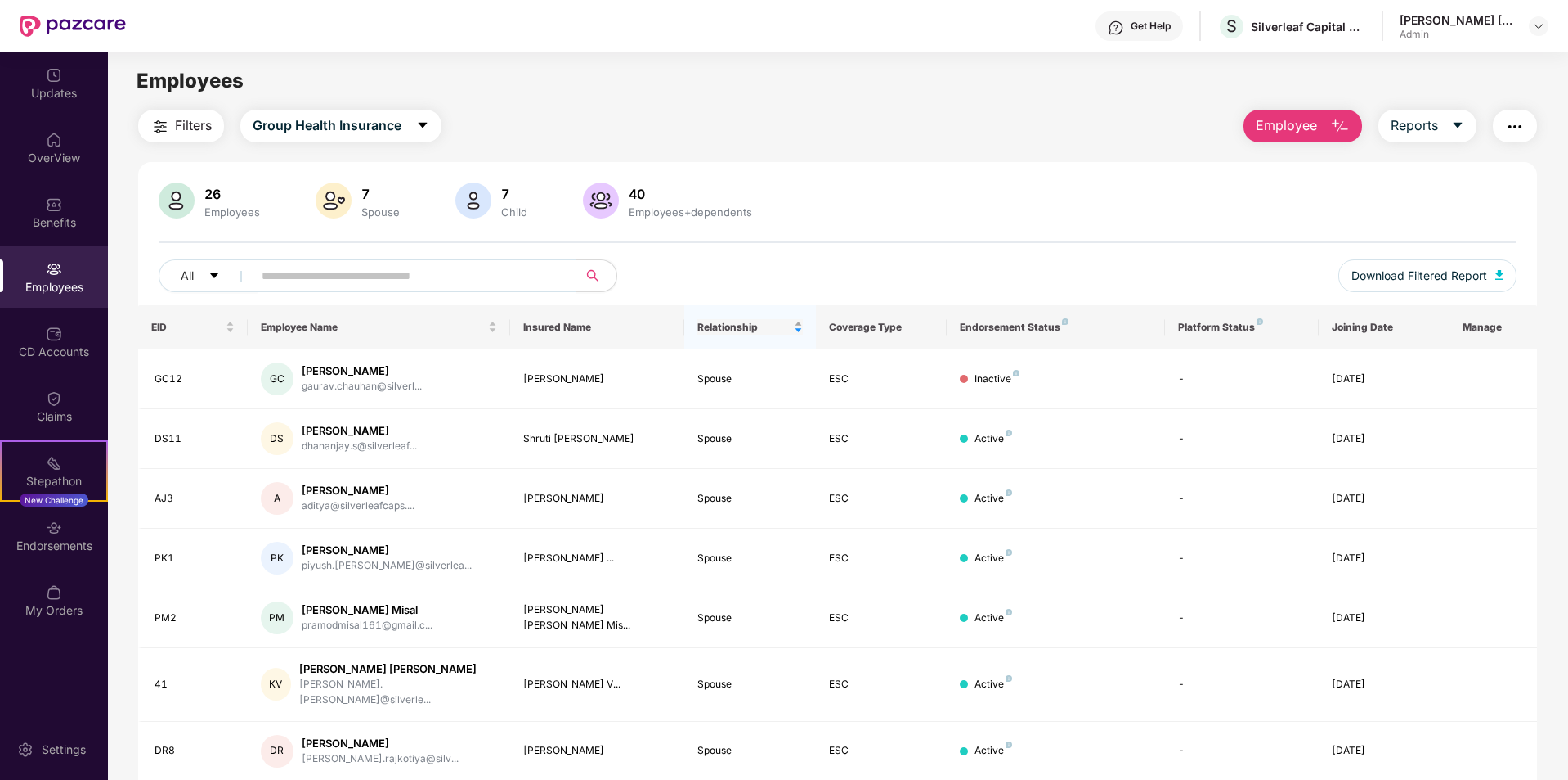
click at [757, 319] on div "Relationship" at bounding box center [750, 327] width 105 height 15
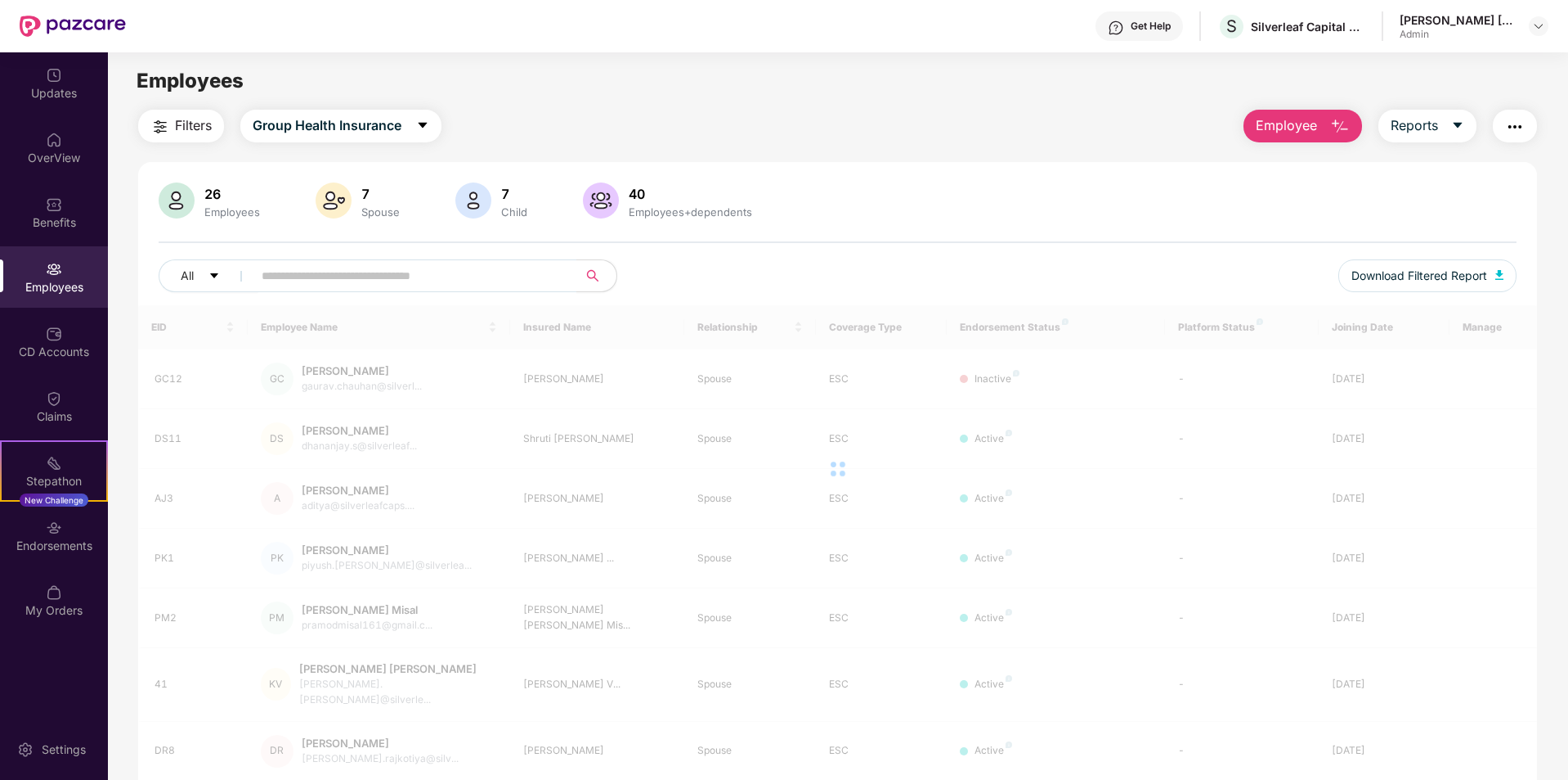
click at [748, 322] on div at bounding box center [838, 468] width 1399 height 327
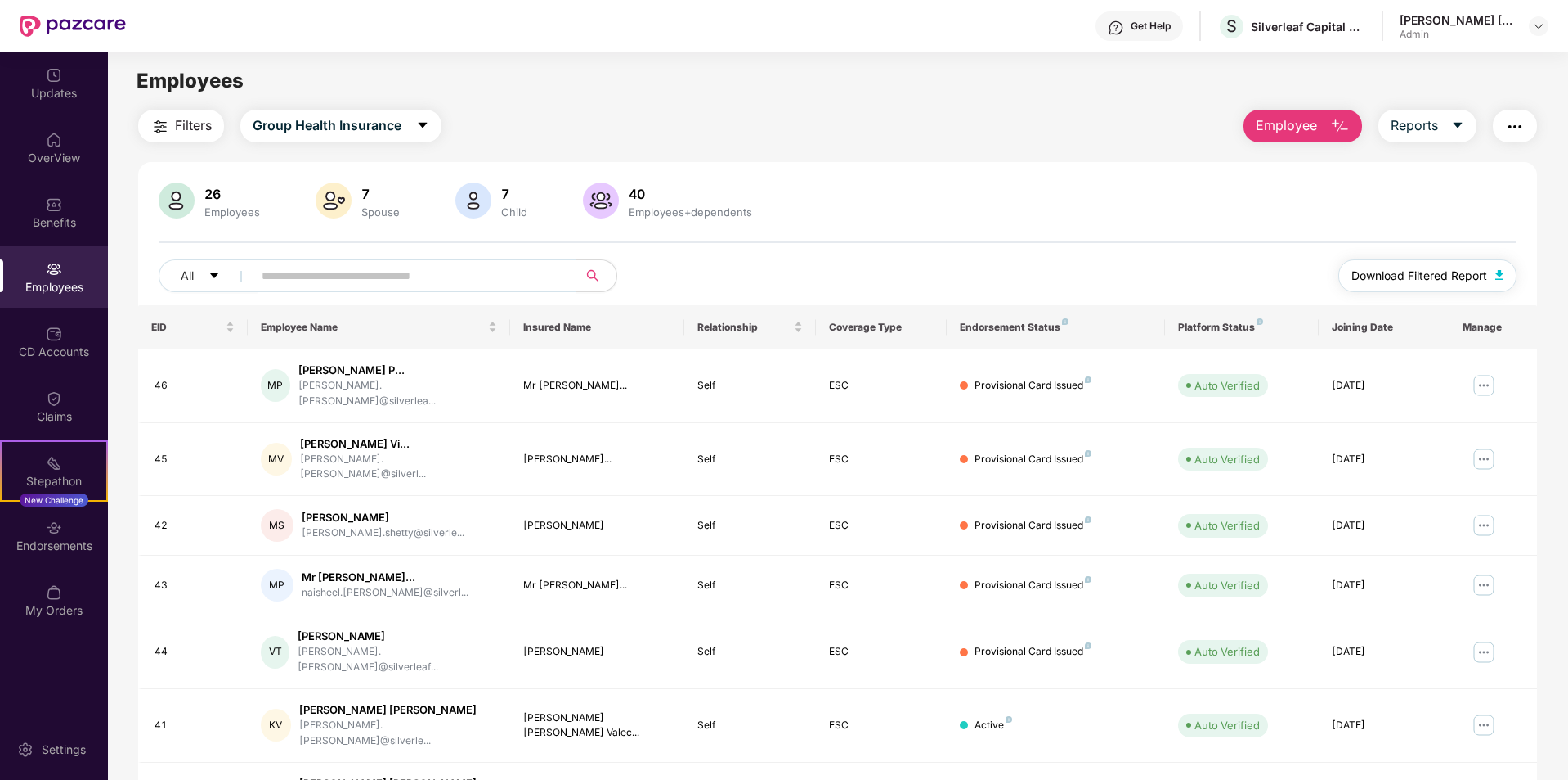
click at [1412, 274] on span "Download Filtered Report" at bounding box center [1419, 276] width 135 height 18
click at [1327, 126] on button "Employee" at bounding box center [1303, 126] width 118 height 32
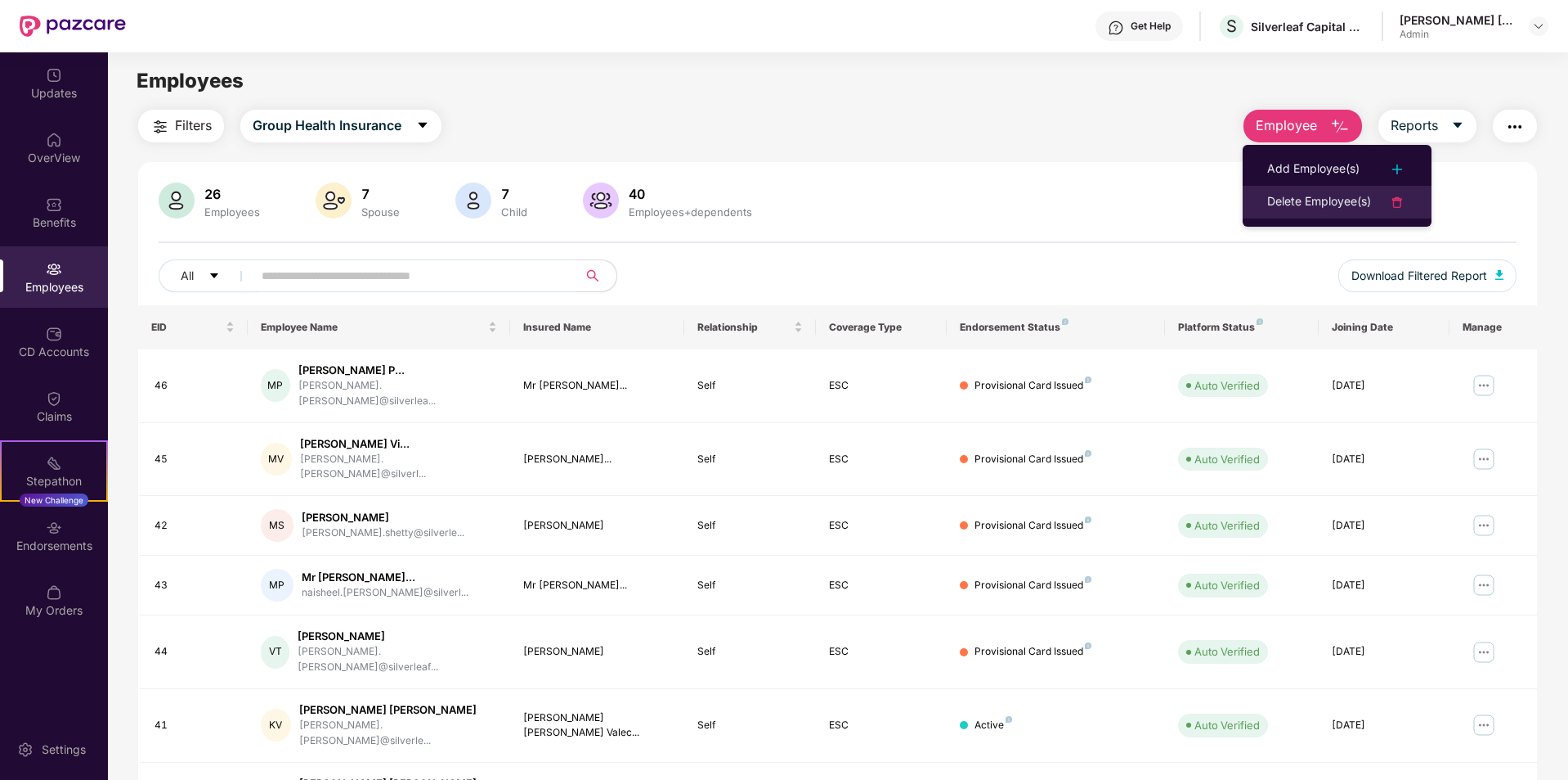
click at [1331, 198] on div "Delete Employee(s)" at bounding box center [1319, 202] width 104 height 20
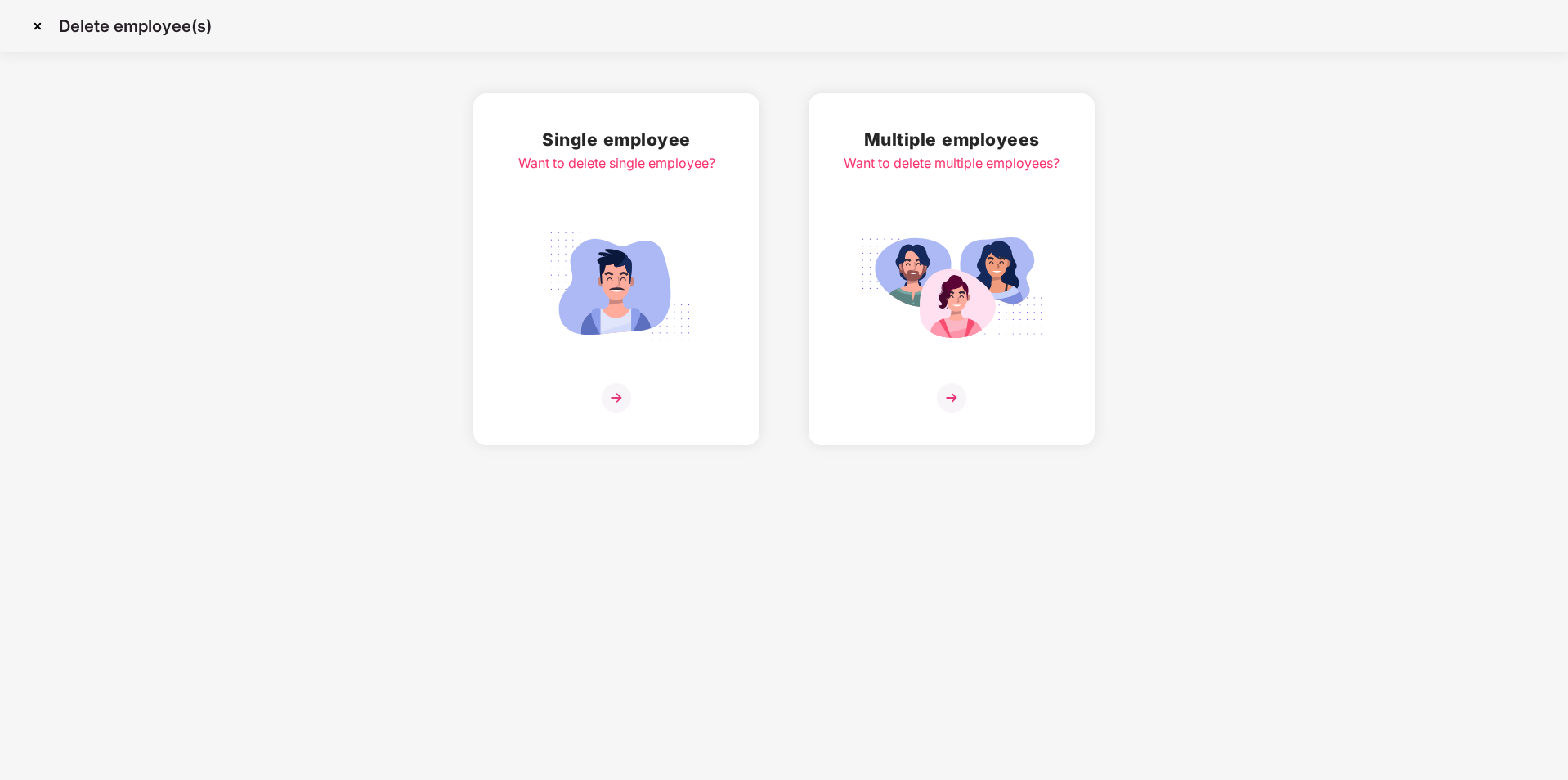
click at [682, 291] on img at bounding box center [617, 286] width 183 height 128
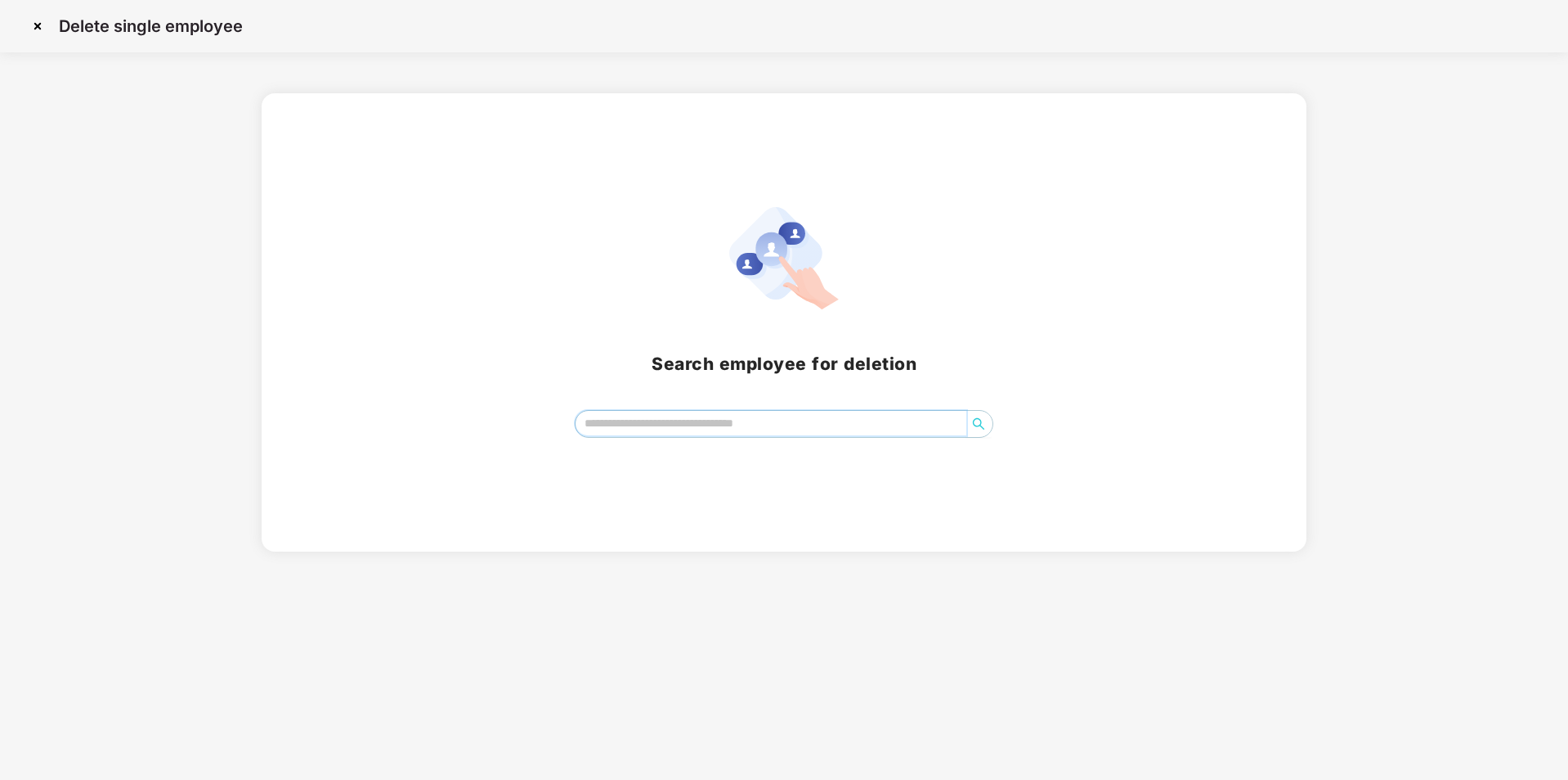
click at [723, 428] on input "search" at bounding box center [771, 423] width 392 height 25
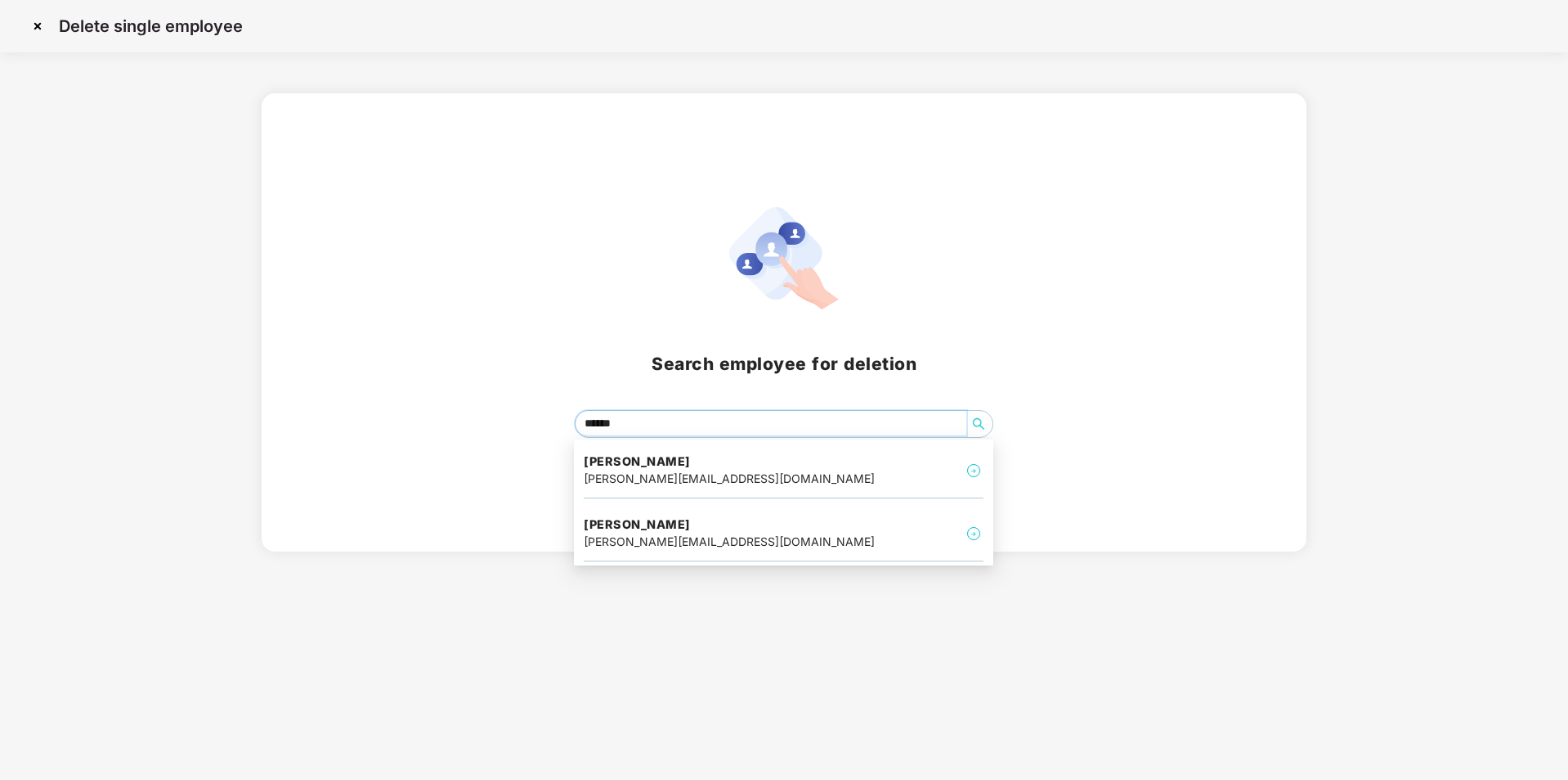
type input "*******"
click at [797, 463] on div "[PERSON_NAME] [PERSON_NAME][EMAIL_ADDRESS][DOMAIN_NAME]" at bounding box center [784, 470] width 400 height 54
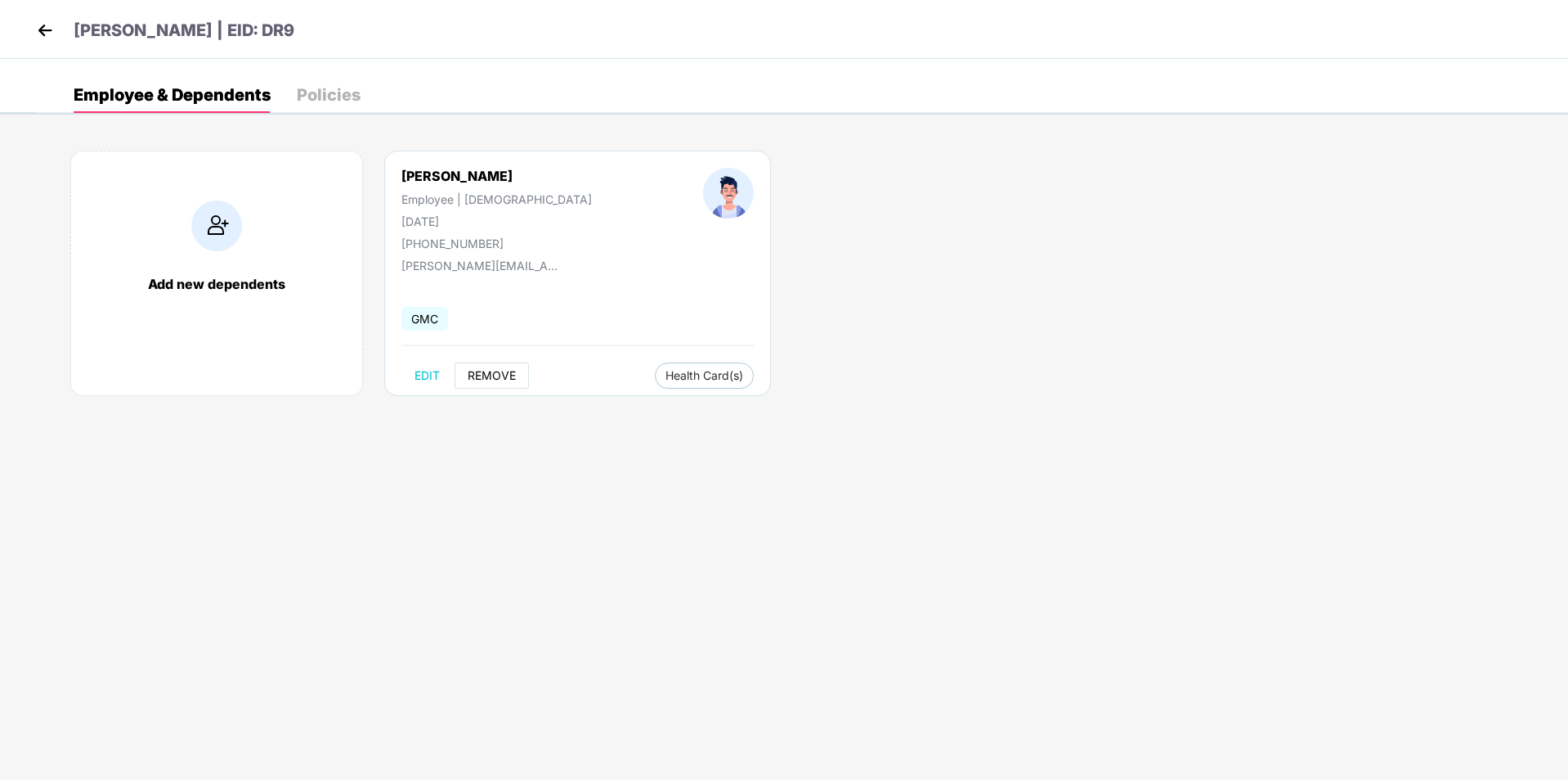
click at [480, 371] on span "REMOVE" at bounding box center [492, 376] width 49 height 13
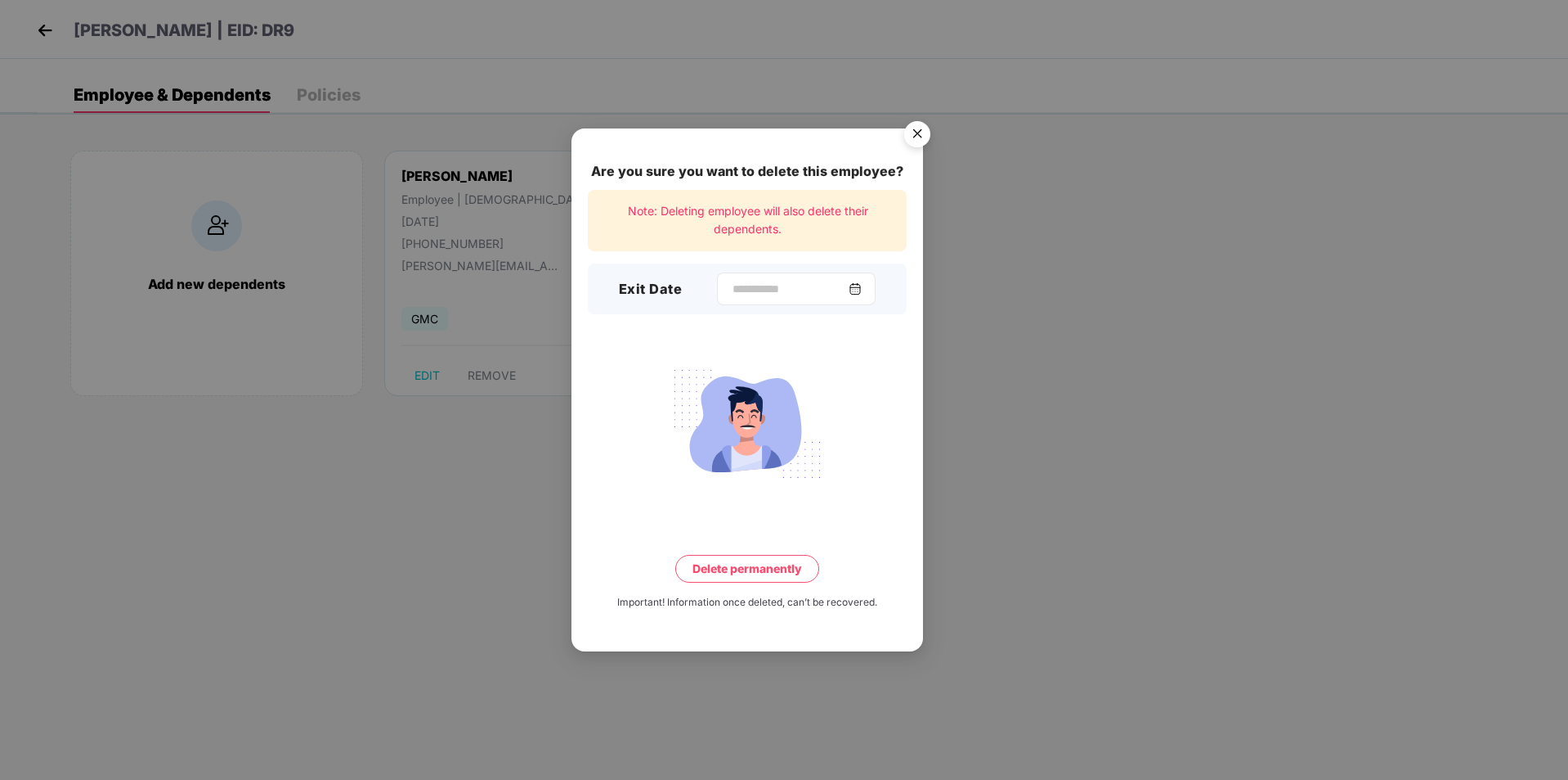
drag, startPoint x: 754, startPoint y: 279, endPoint x: 756, endPoint y: 289, distance: 10.2
click at [756, 289] on div at bounding box center [796, 289] width 158 height 32
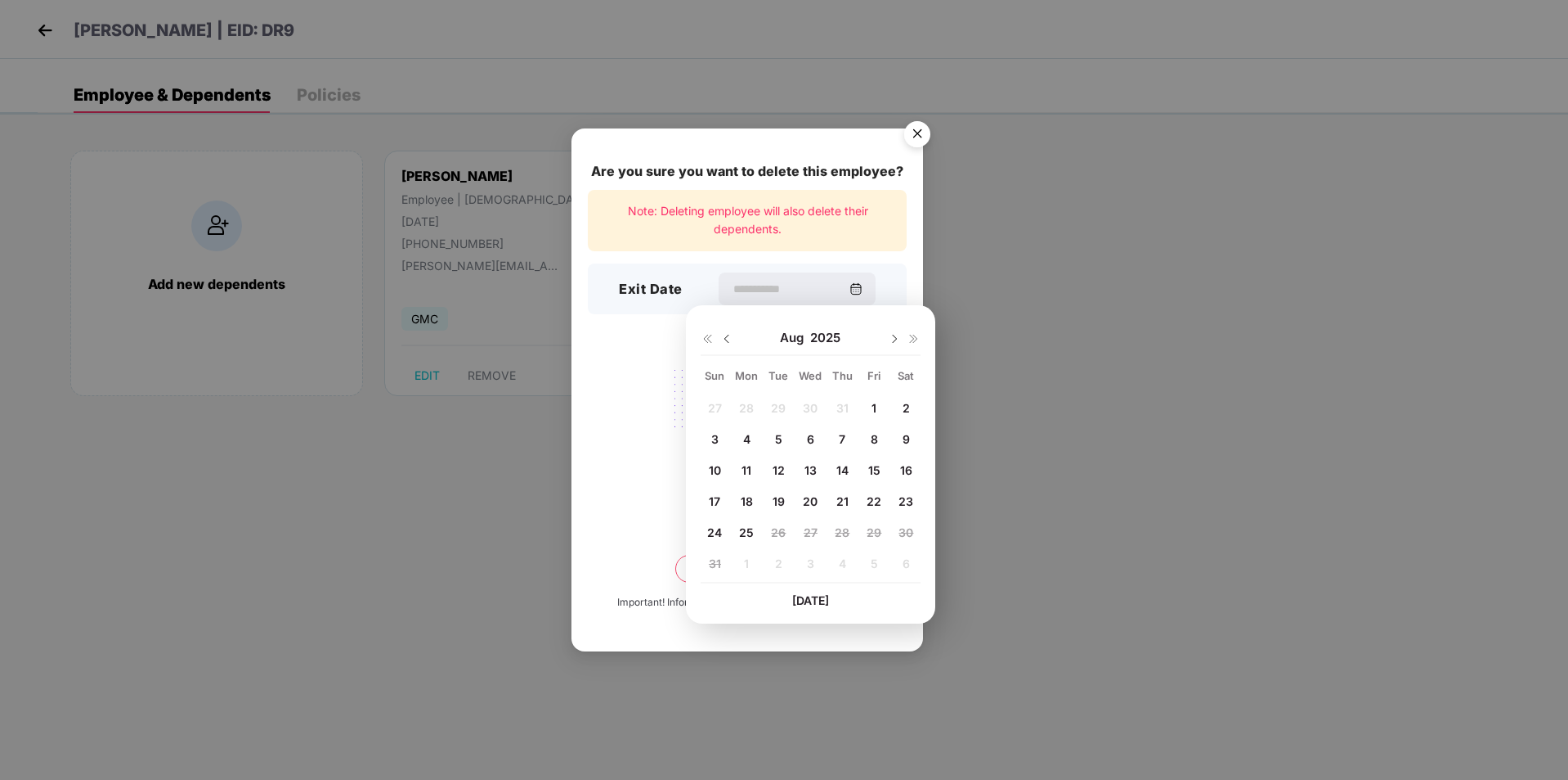
click at [708, 342] on img at bounding box center [707, 339] width 13 height 13
click at [896, 332] on img at bounding box center [895, 339] width 13 height 13
click at [890, 337] on img at bounding box center [895, 339] width 13 height 13
click at [784, 436] on div "27 28 29 30 31 1 2 3 4 5 6 7 8 9 10 11 12 13 14 15 16 17 18 19 20 21 22 23 24 2…" at bounding box center [810, 488] width 220 height 187
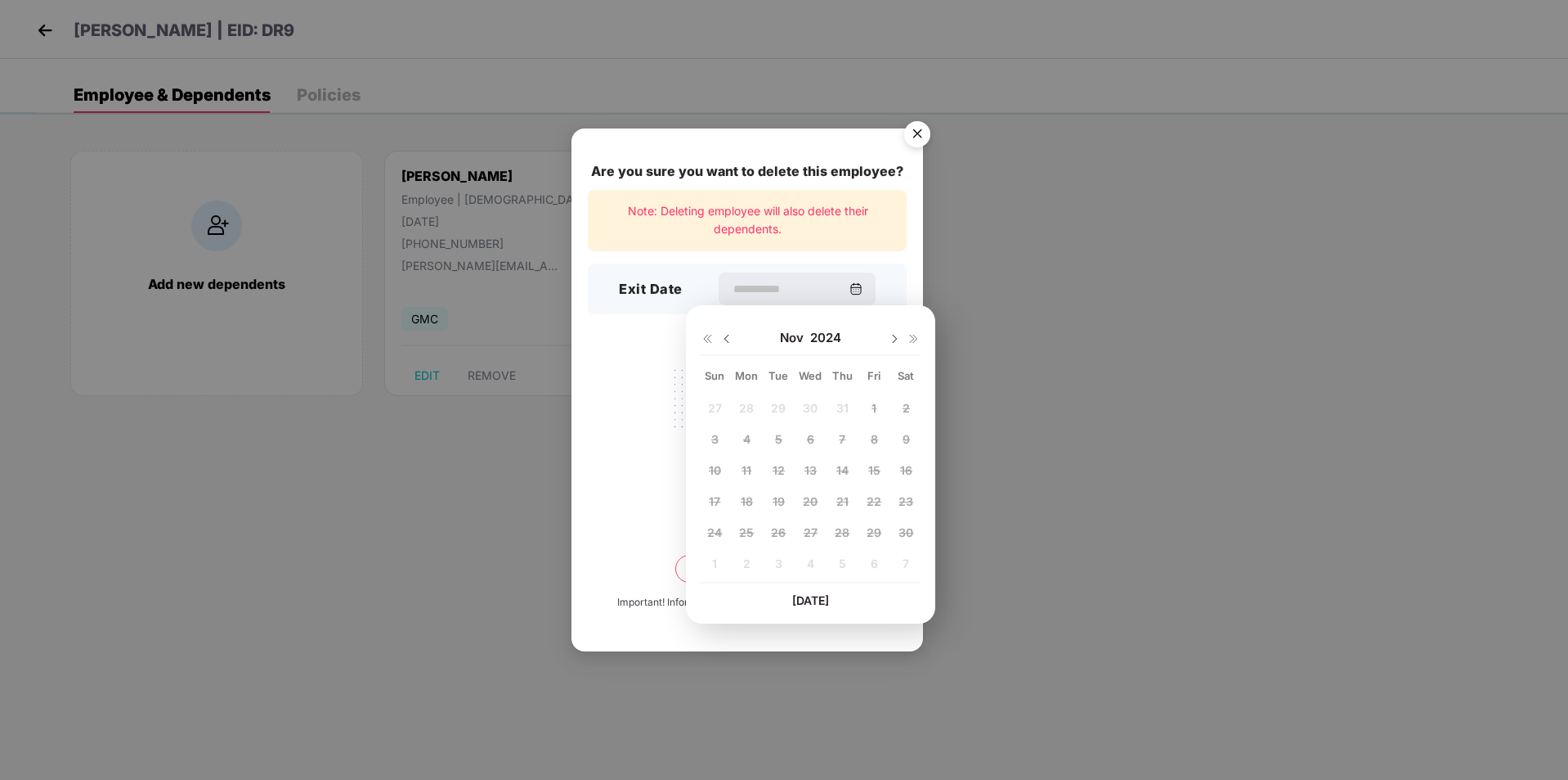
click at [891, 342] on img at bounding box center [895, 339] width 13 height 13
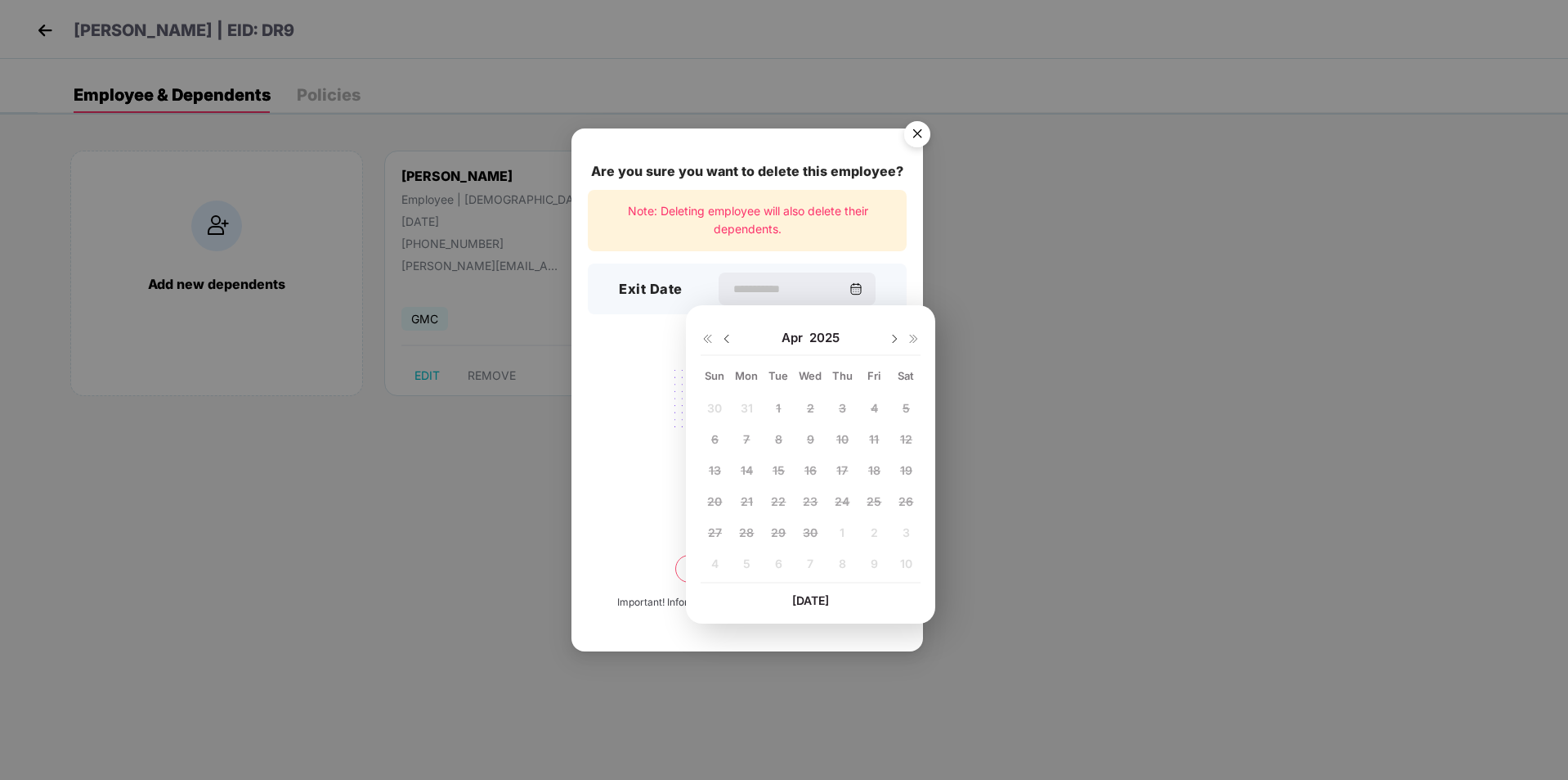
click at [891, 342] on img at bounding box center [895, 339] width 13 height 13
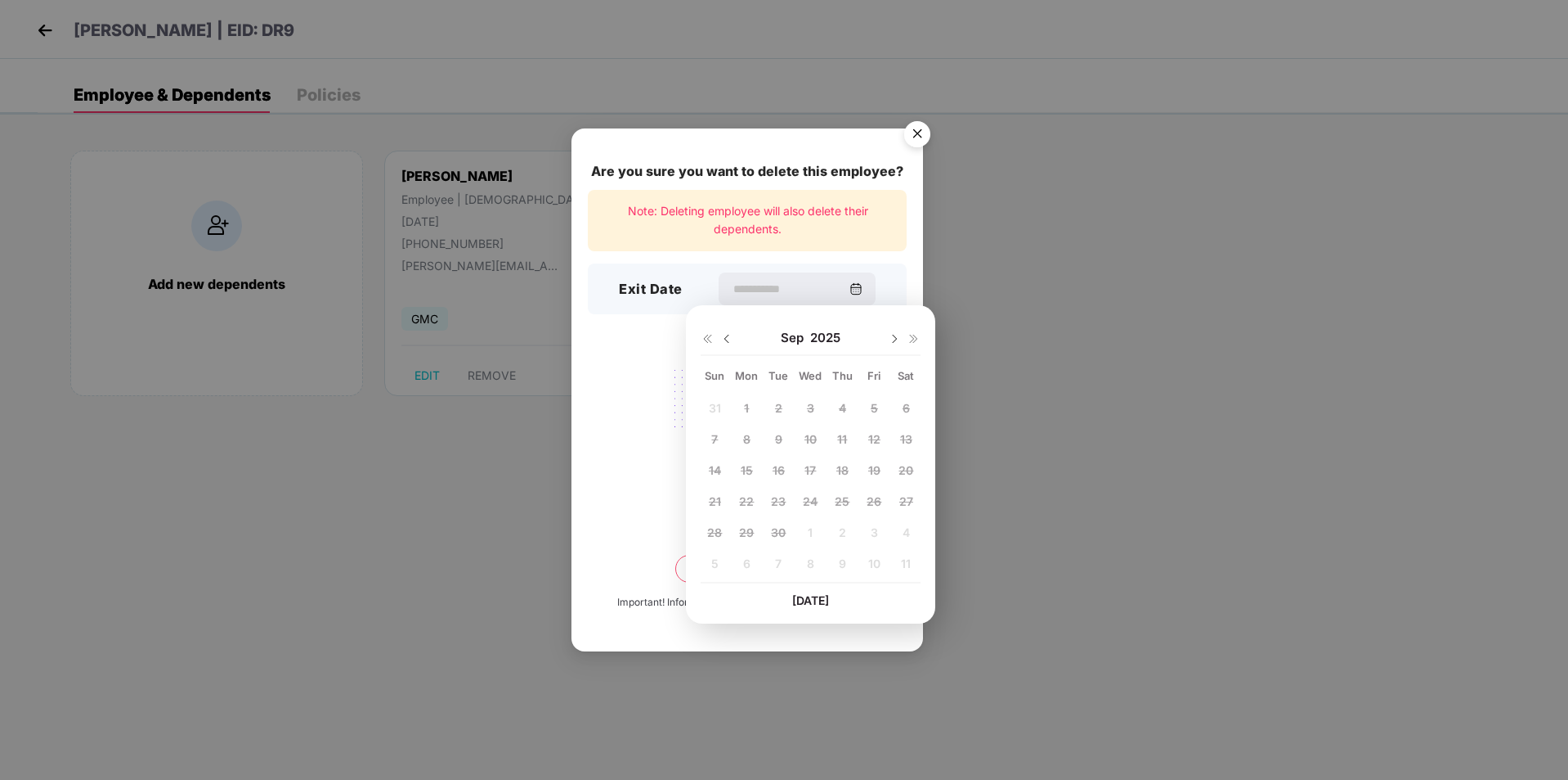
drag, startPoint x: 737, startPoint y: 339, endPoint x: 728, endPoint y: 339, distance: 9.0
click at [733, 339] on div "[DATE]" at bounding box center [810, 338] width 220 height 32
click at [725, 339] on img at bounding box center [727, 339] width 13 height 13
click at [873, 401] on span "1" at bounding box center [874, 407] width 5 height 14
type input "**********"
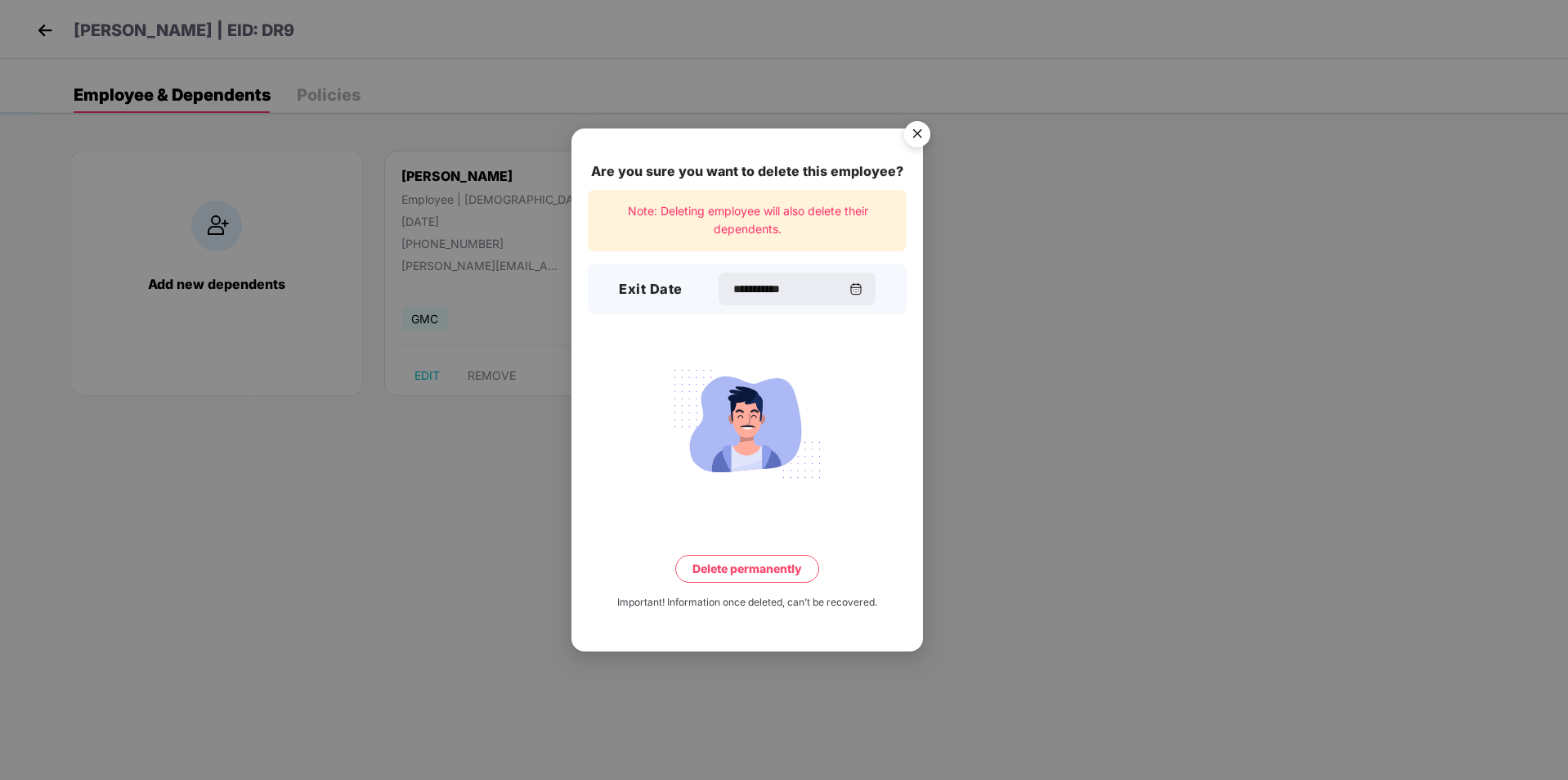
click at [764, 571] on button "Delete permanently" at bounding box center [747, 568] width 144 height 28
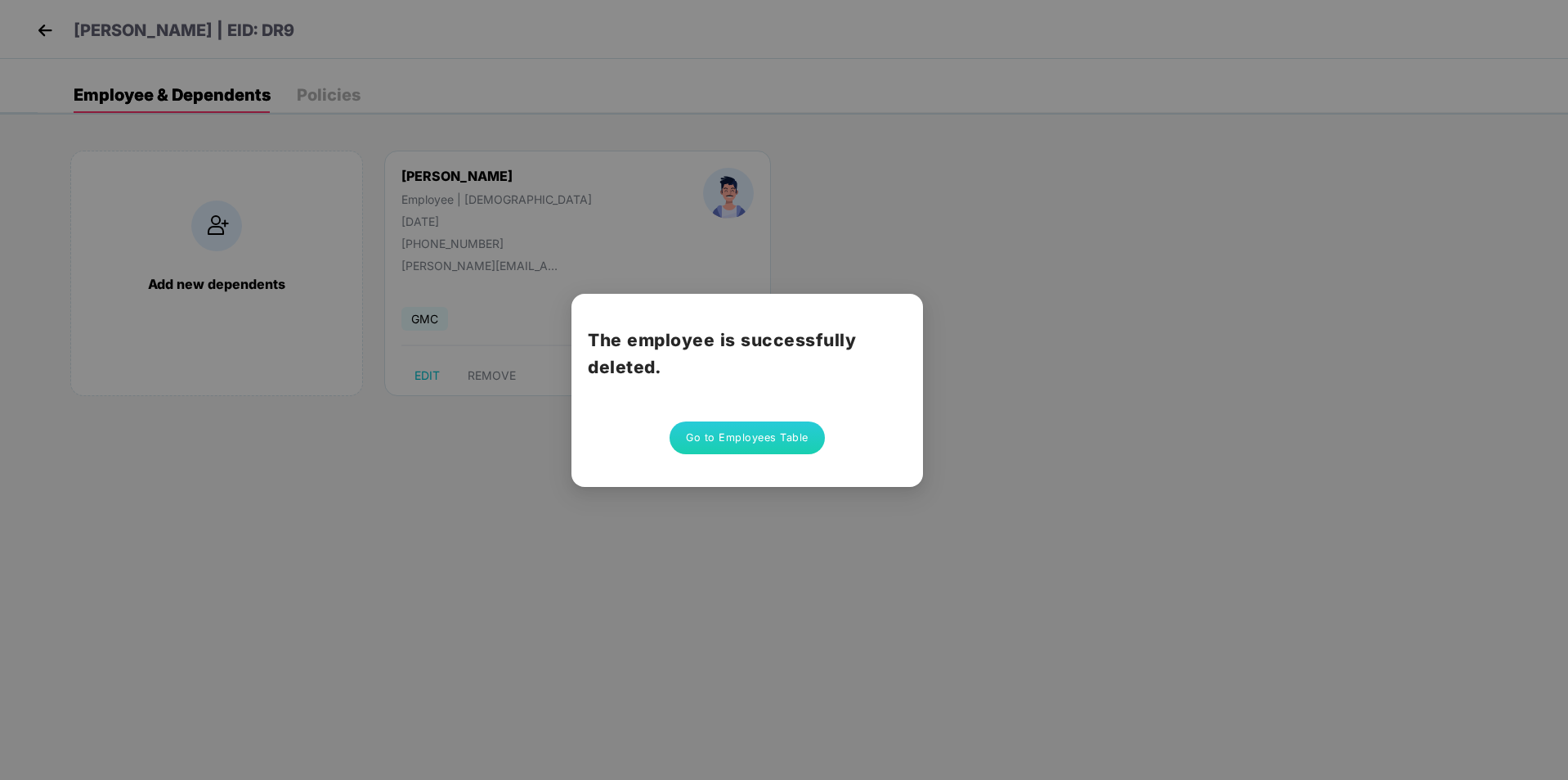
click at [762, 442] on button "Go to Employees Table" at bounding box center [747, 438] width 155 height 32
